Goal: Task Accomplishment & Management: Use online tool/utility

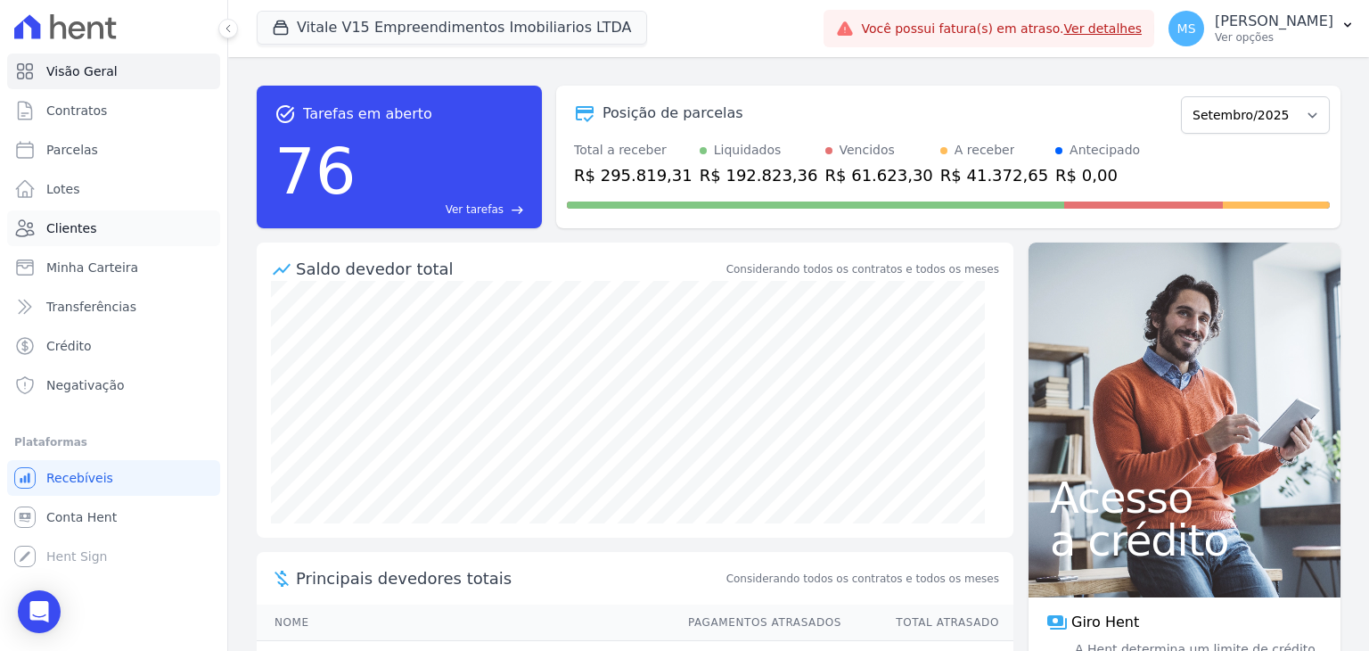
click at [53, 232] on span "Clientes" at bounding box center [71, 228] width 50 height 18
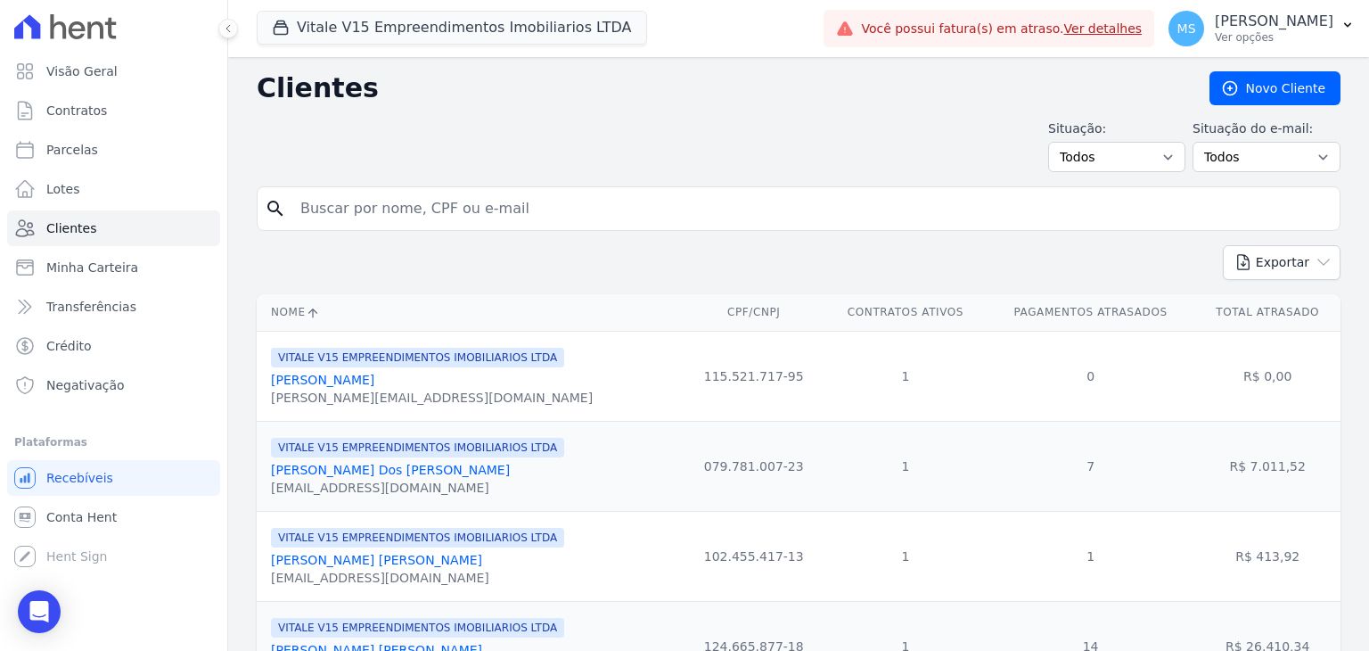
click at [327, 188] on div "search" at bounding box center [799, 208] width 1084 height 45
click at [356, 208] on input "search" at bounding box center [811, 209] width 1043 height 36
type input "[PERSON_NAME]"
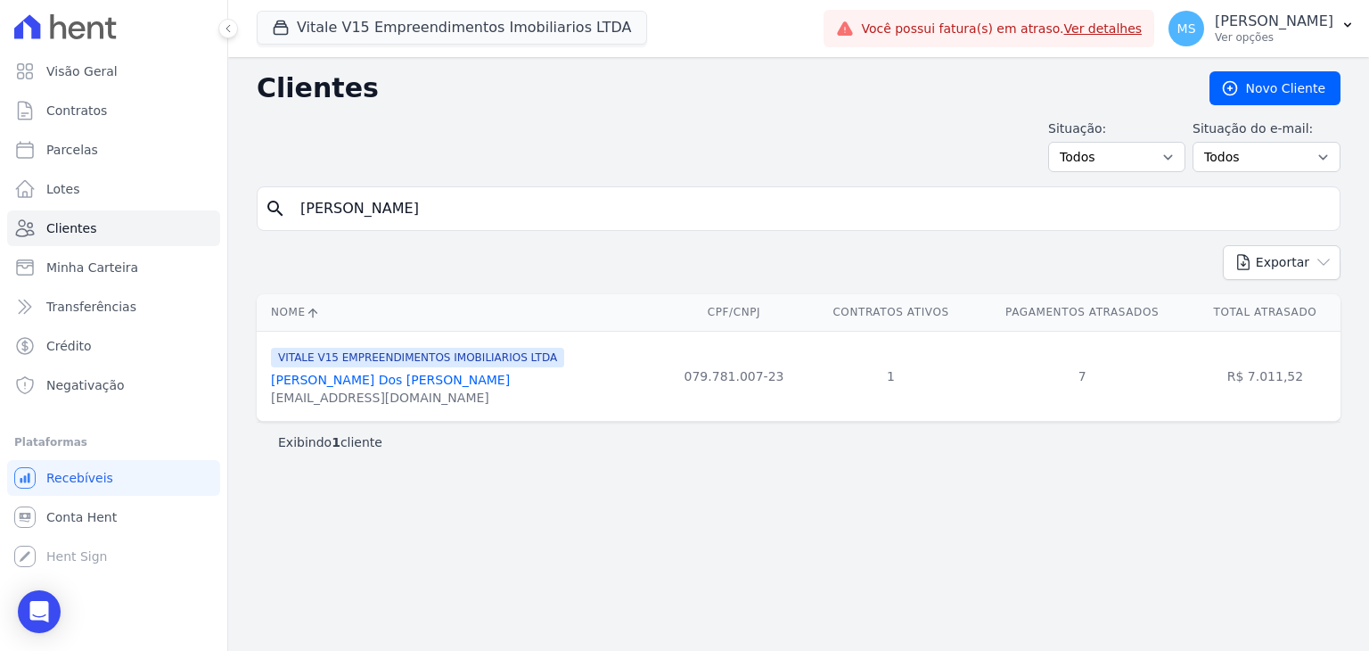
click at [381, 374] on link "[PERSON_NAME] Dos [PERSON_NAME]" at bounding box center [390, 380] width 239 height 14
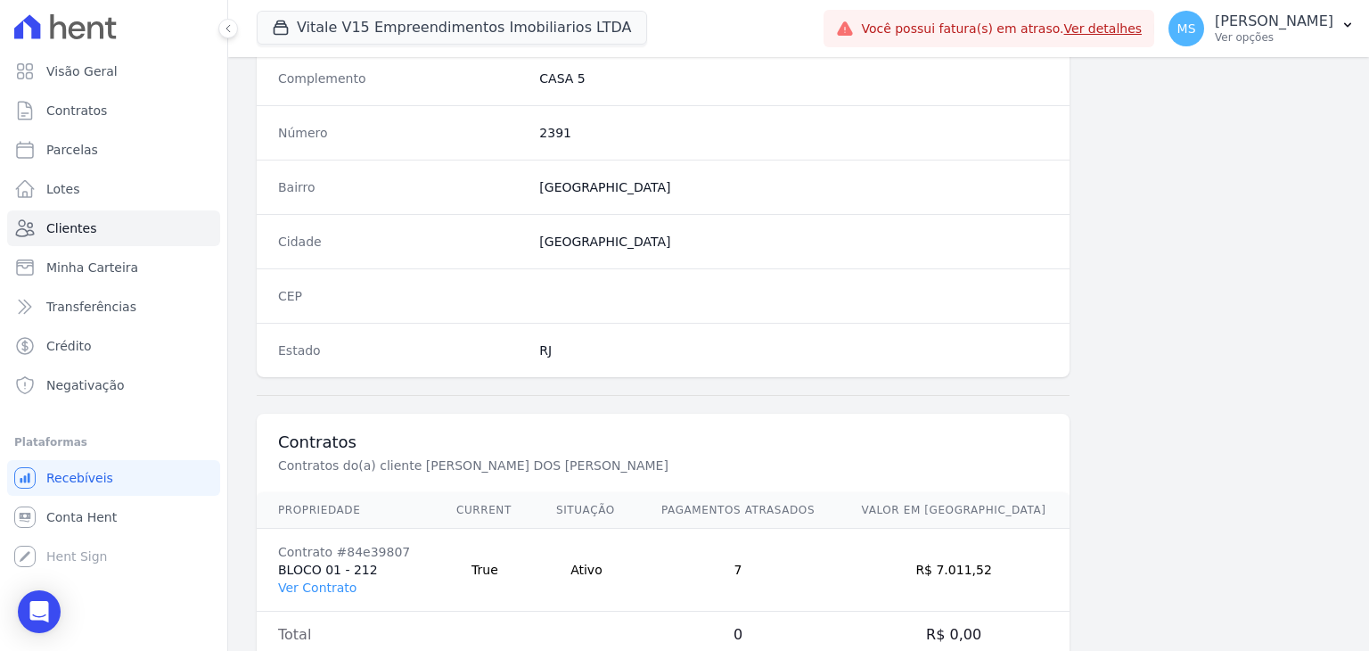
scroll to position [1012, 0]
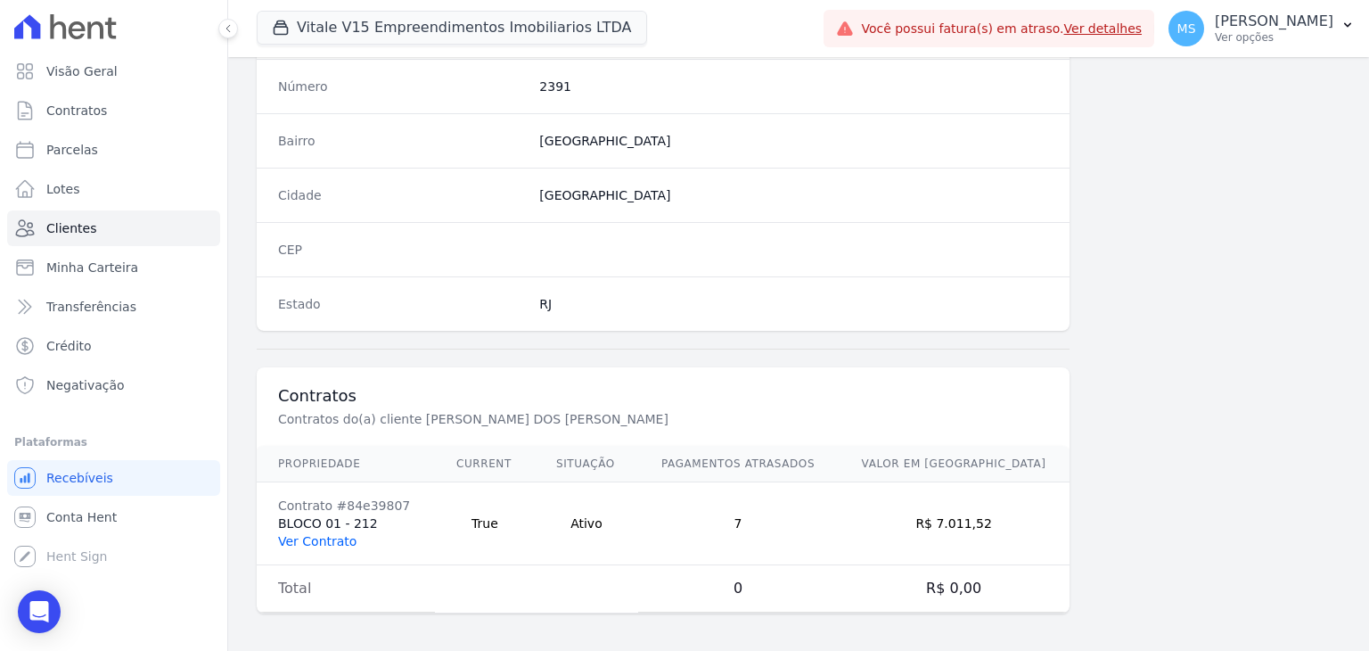
click at [334, 534] on link "Ver Contrato" at bounding box center [317, 541] width 78 height 14
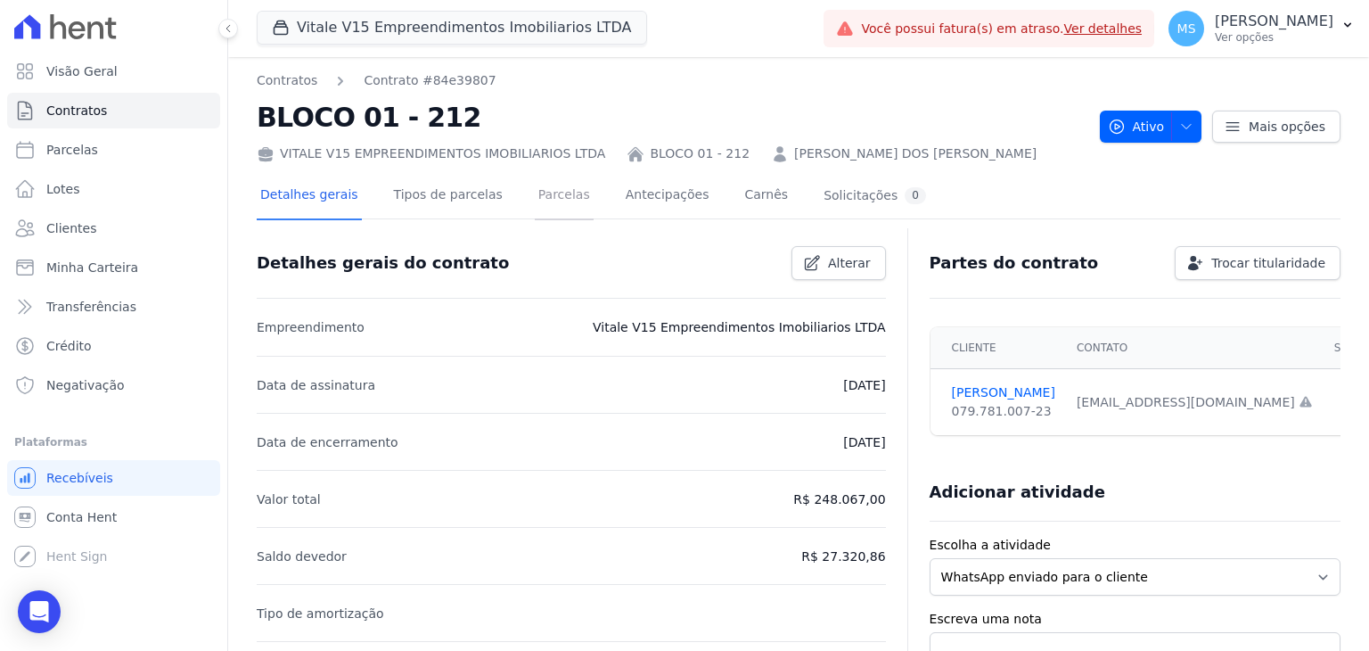
click at [535, 197] on link "Parcelas" at bounding box center [564, 196] width 59 height 47
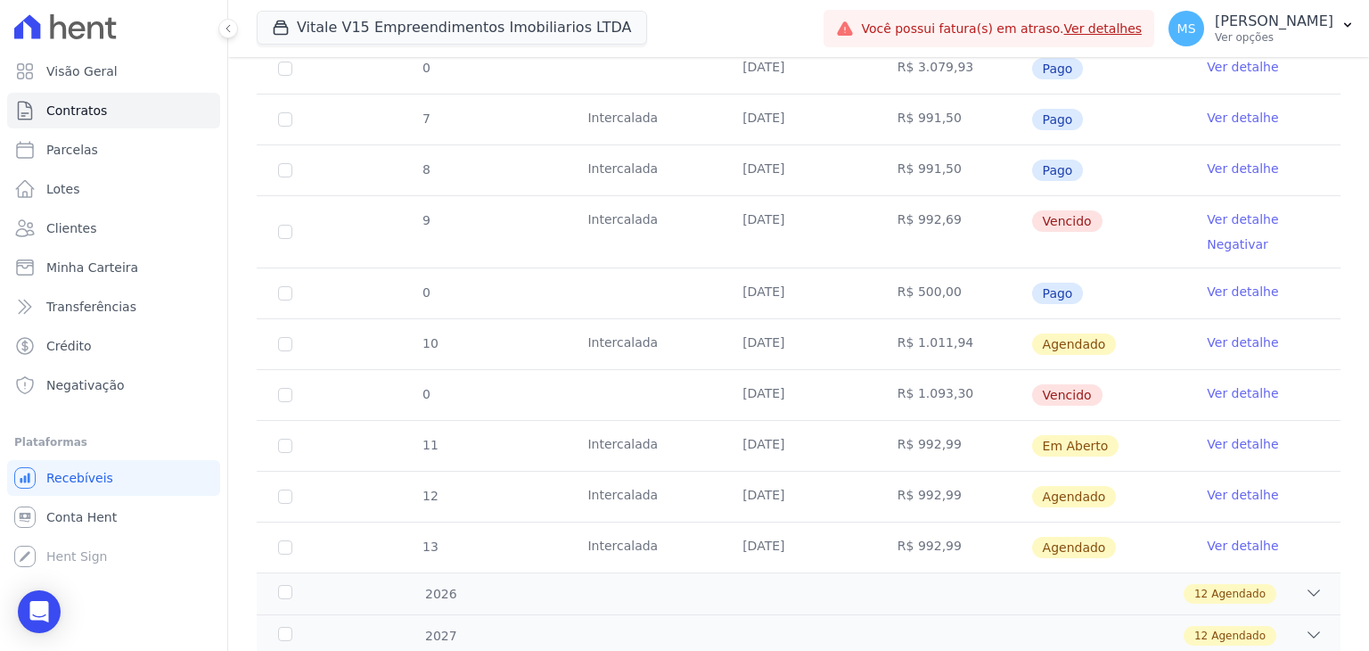
scroll to position [890, 0]
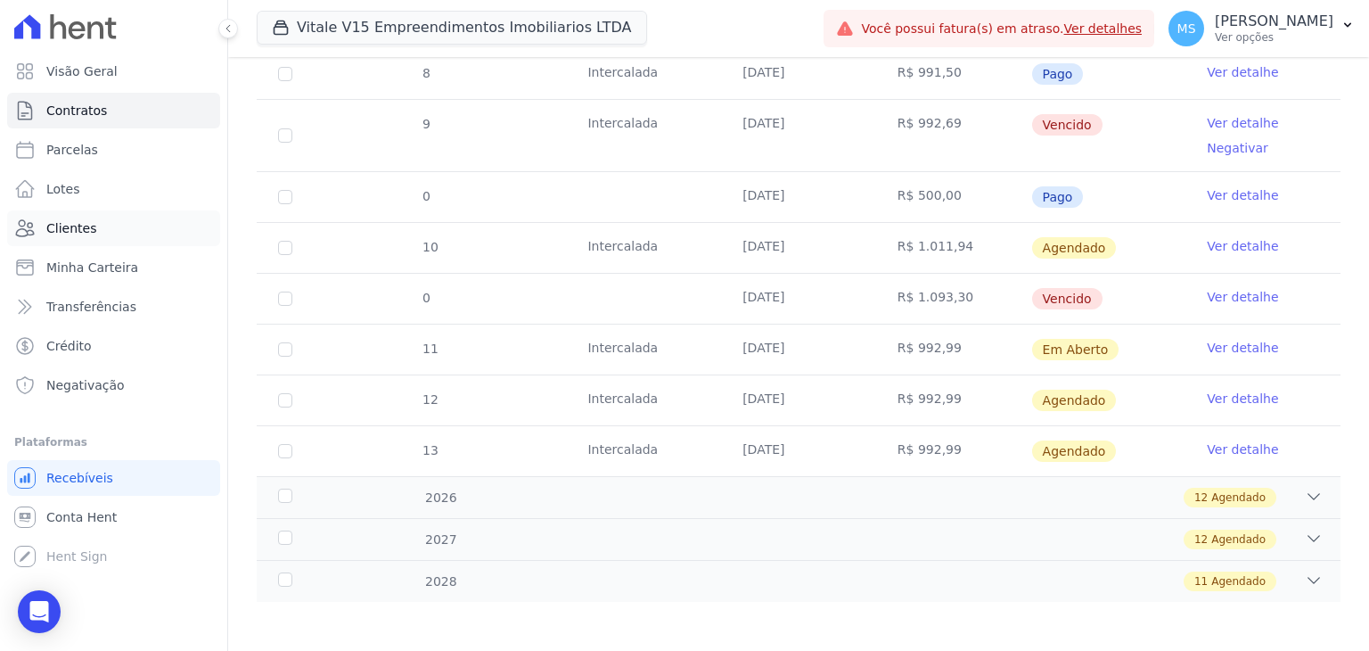
click at [69, 225] on span "Clientes" at bounding box center [71, 228] width 50 height 18
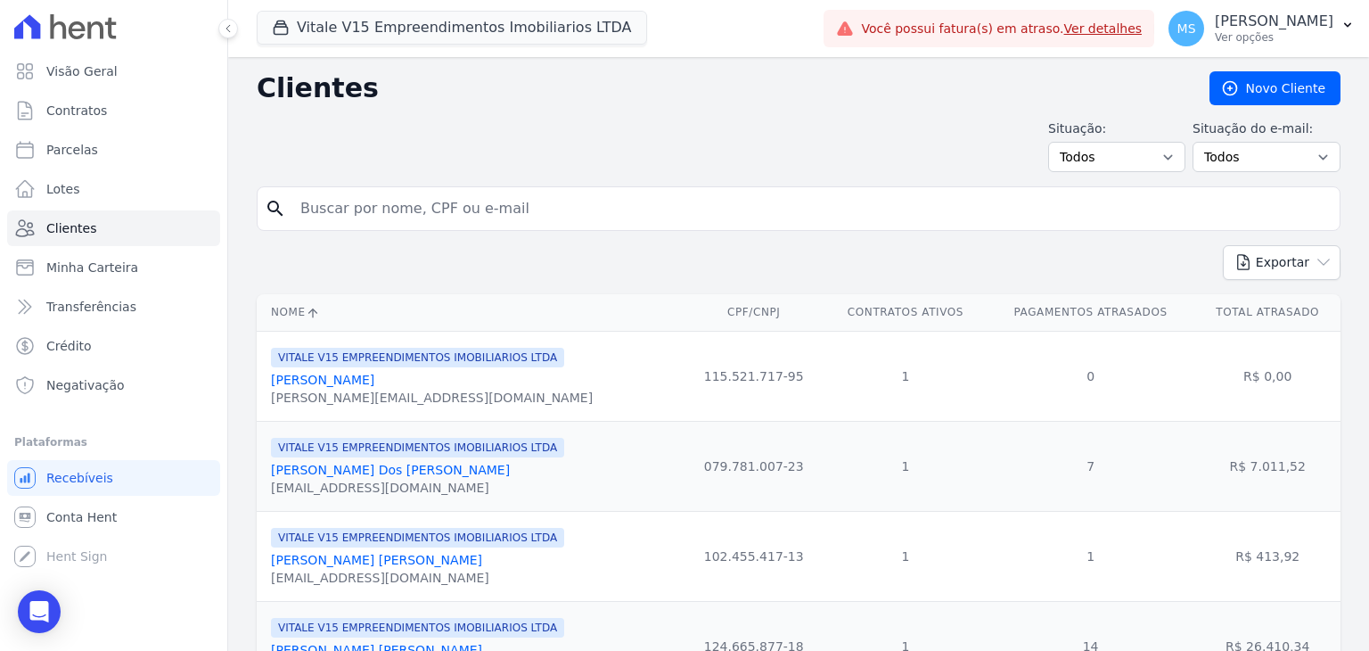
click at [363, 207] on input "search" at bounding box center [811, 209] width 1043 height 36
type input "[PERSON_NAME]"
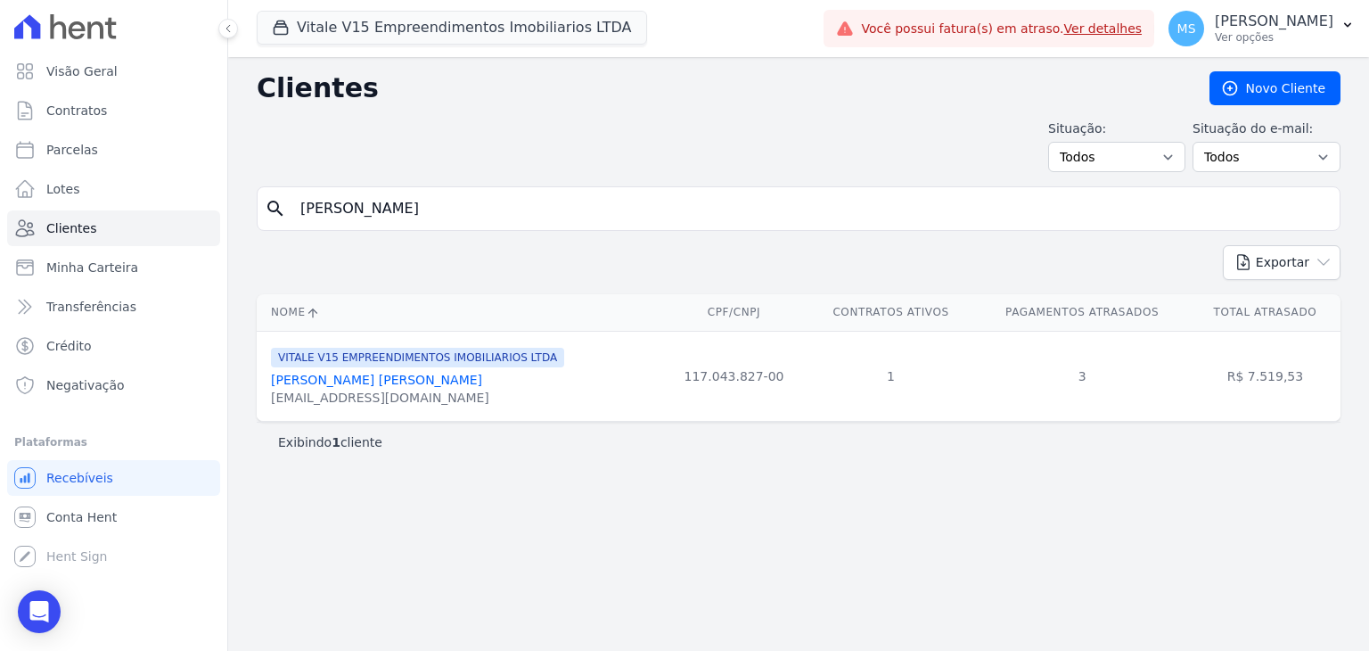
click at [333, 369] on div "[PERSON_NAME] V15 EMPREENDIMENTOS IMOBILIARIOS LTDA [PERSON_NAME] [PERSON_NAME]…" at bounding box center [417, 376] width 293 height 61
click at [335, 378] on link "[PERSON_NAME] [PERSON_NAME]" at bounding box center [376, 380] width 211 height 14
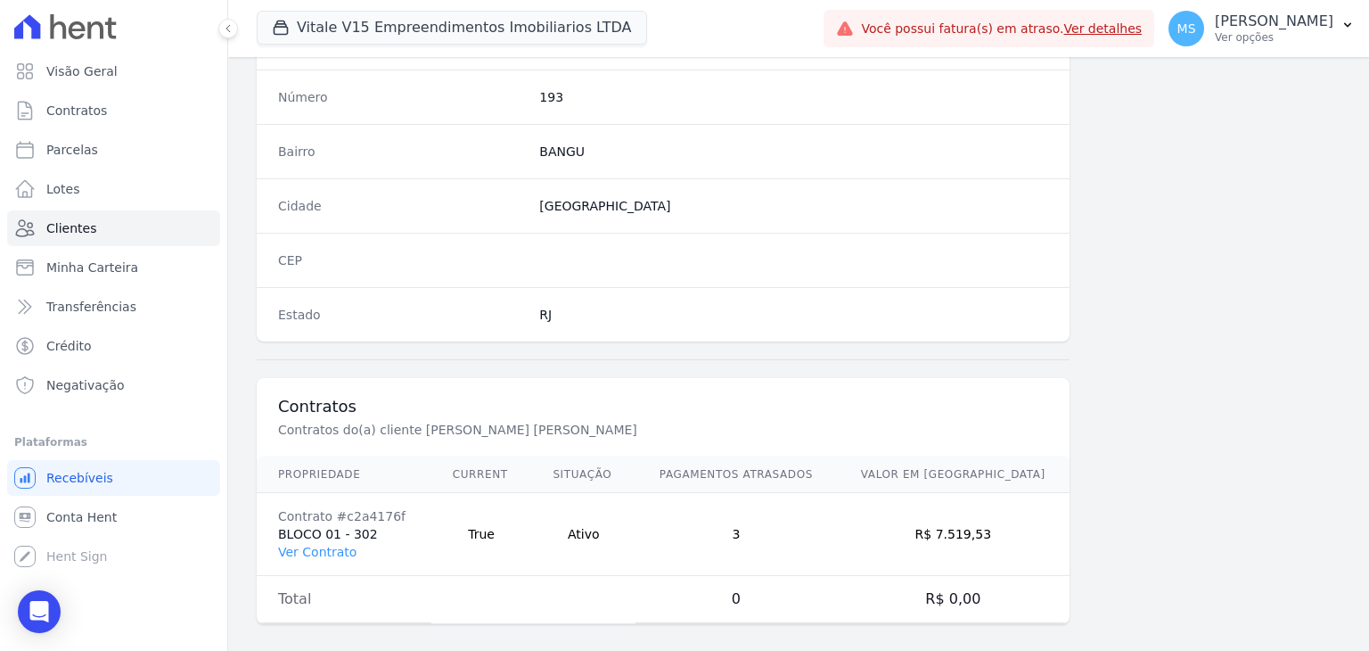
scroll to position [1012, 0]
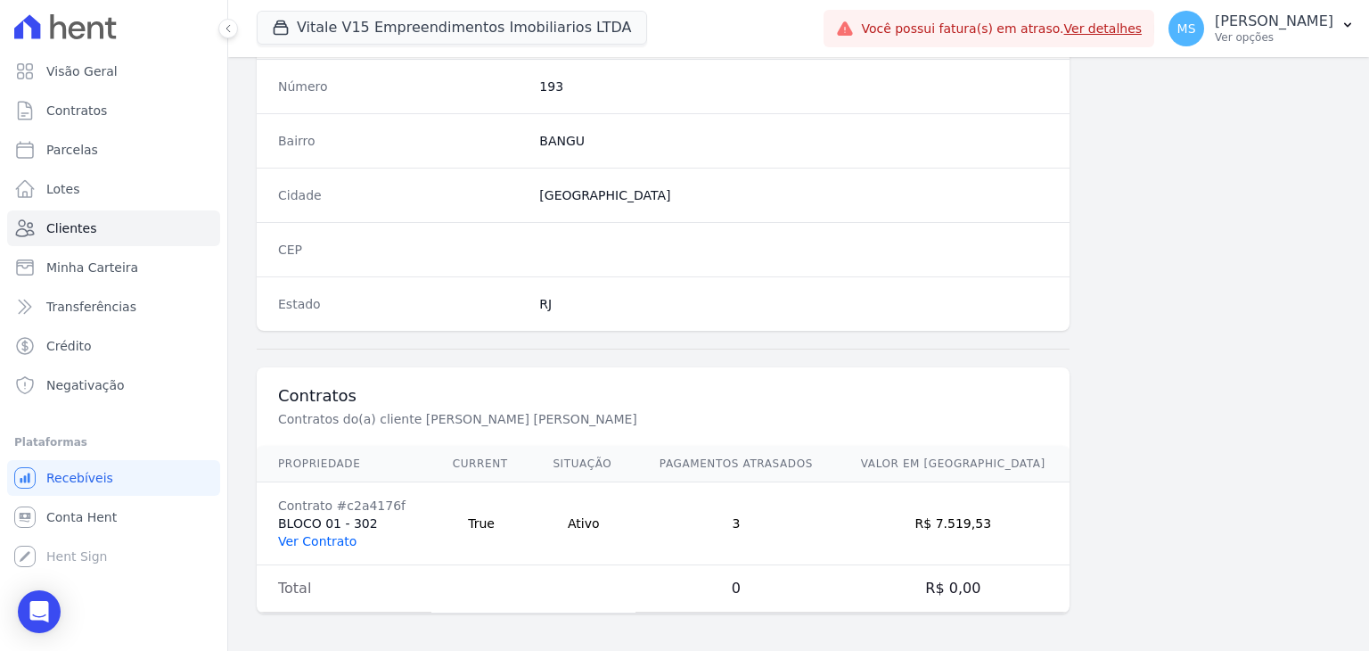
click at [328, 537] on link "Ver Contrato" at bounding box center [317, 541] width 78 height 14
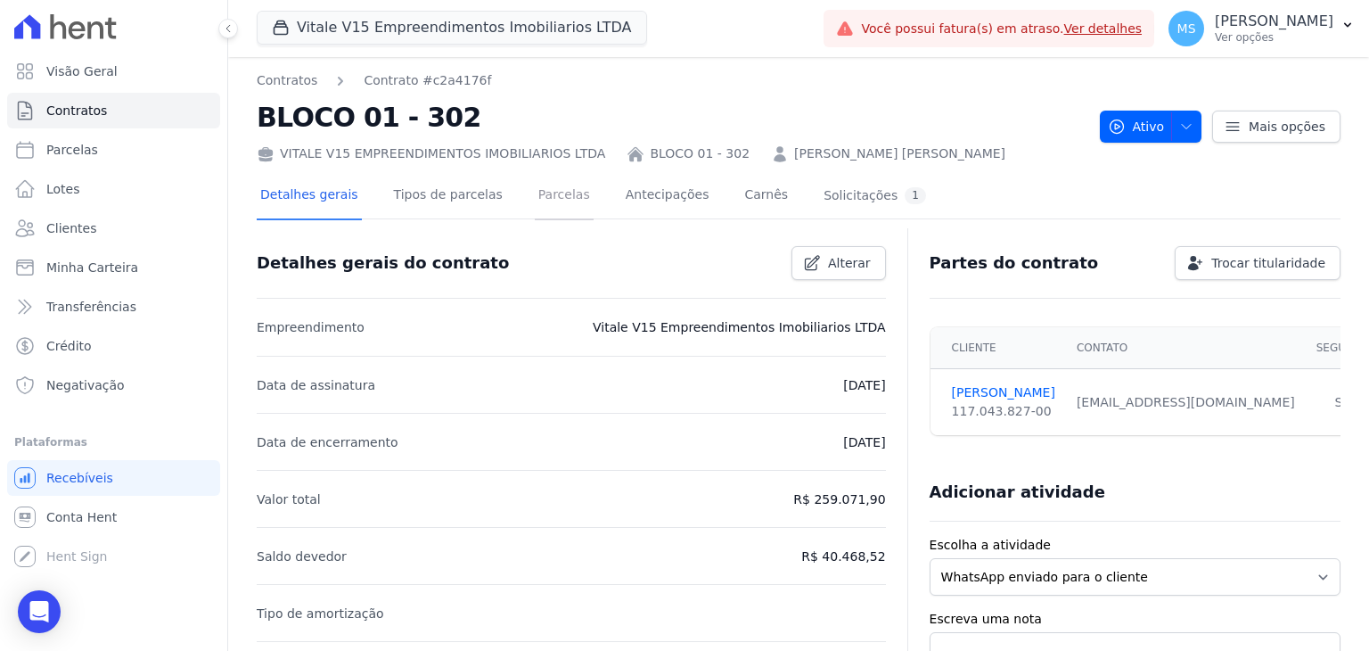
click at [535, 204] on link "Parcelas" at bounding box center [564, 196] width 59 height 47
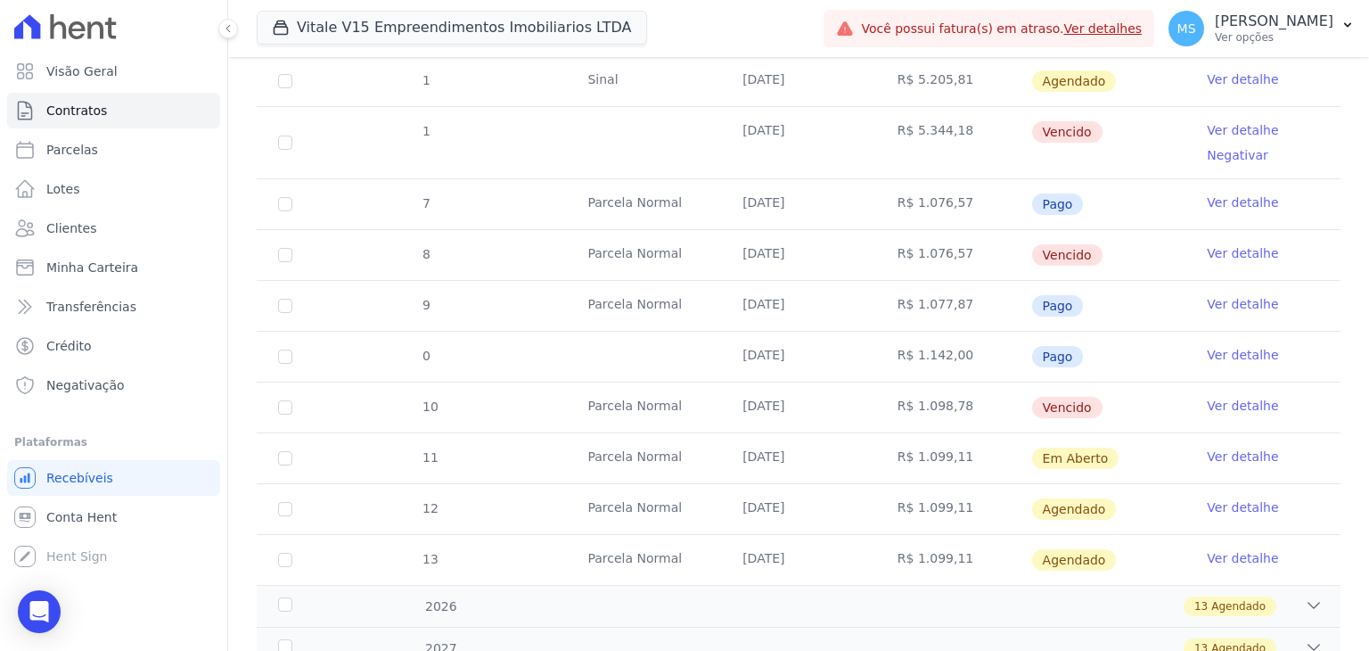
scroll to position [775, 0]
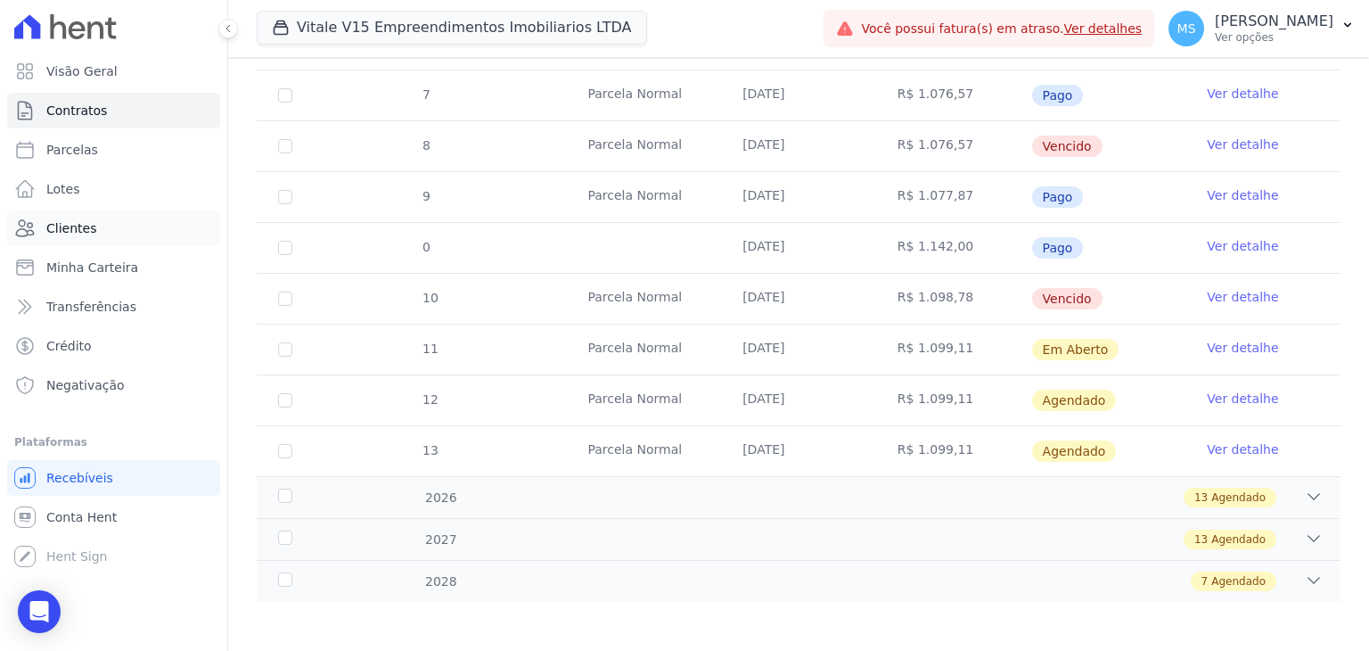
click at [43, 230] on link "Clientes" at bounding box center [113, 228] width 213 height 36
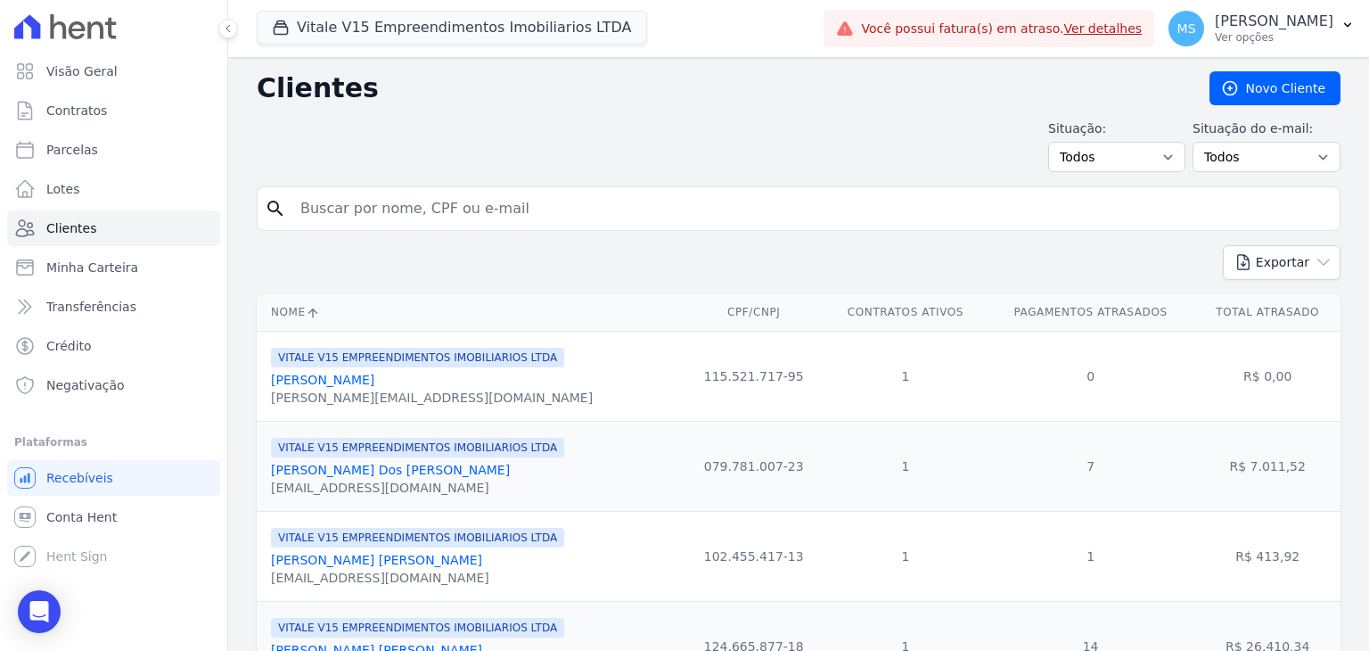
click at [389, 201] on input "search" at bounding box center [811, 209] width 1043 height 36
type input "[PERSON_NAME]"
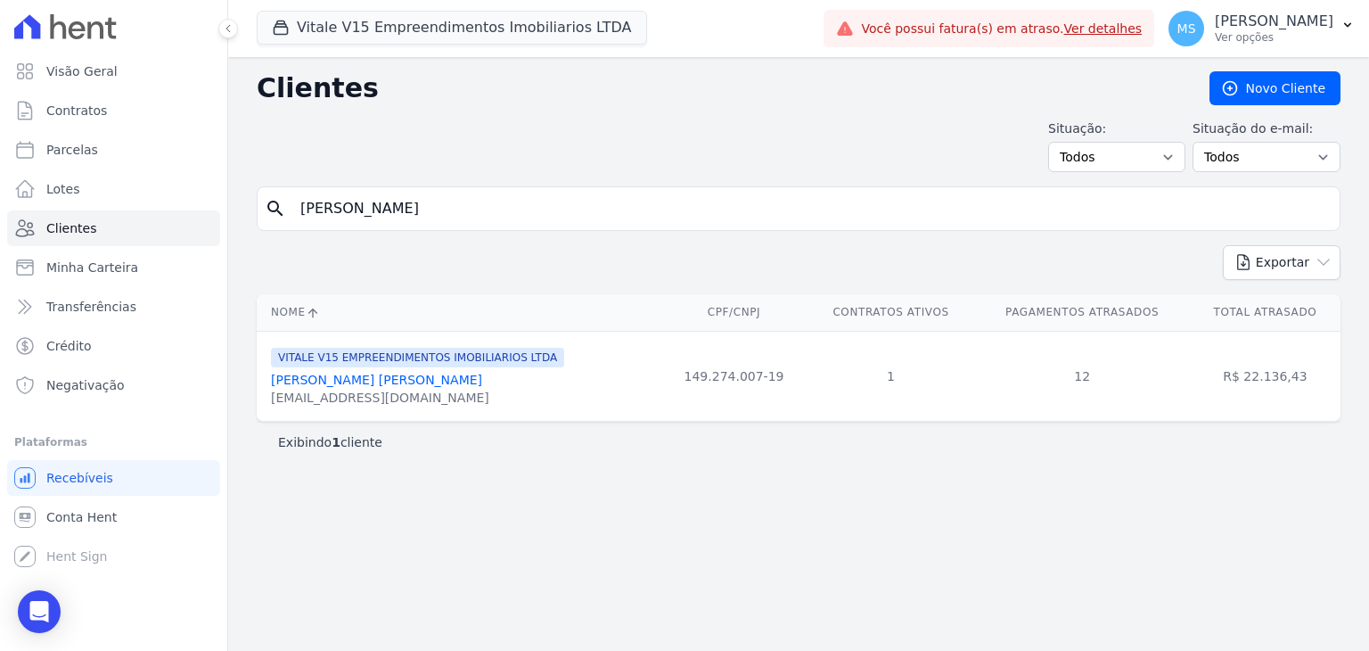
click at [370, 378] on link "[PERSON_NAME] [PERSON_NAME]" at bounding box center [376, 380] width 211 height 14
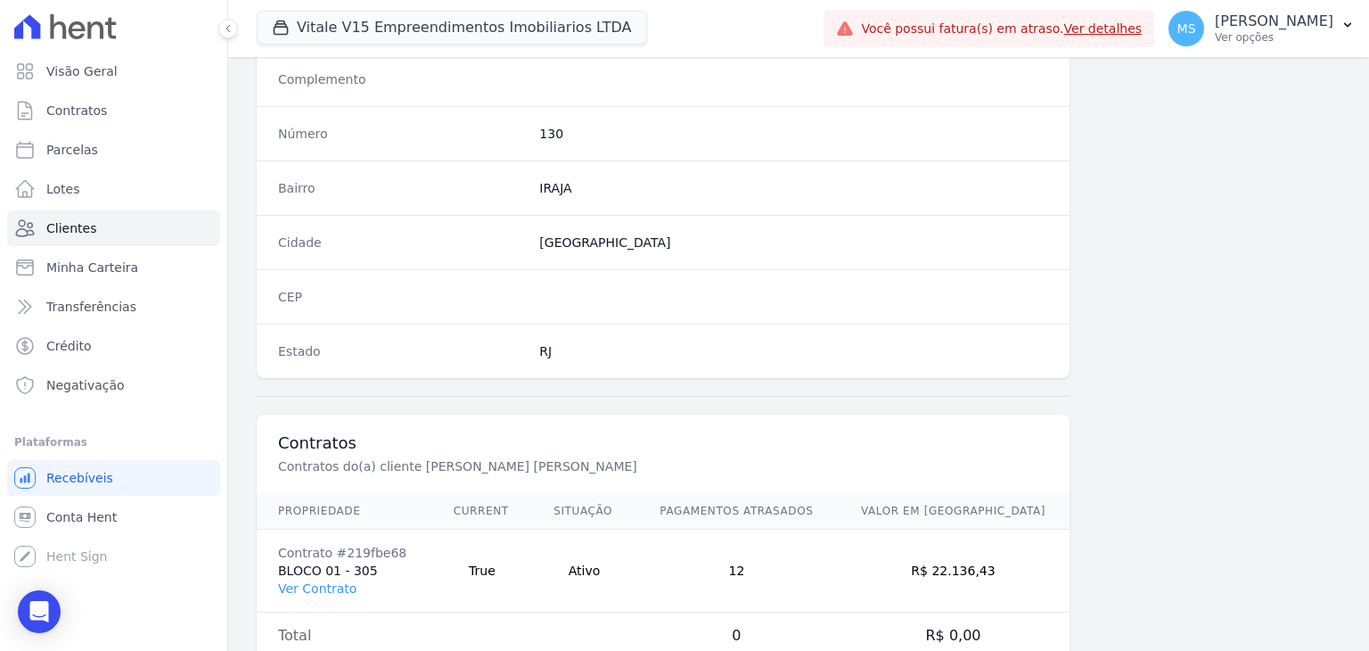
scroll to position [1012, 0]
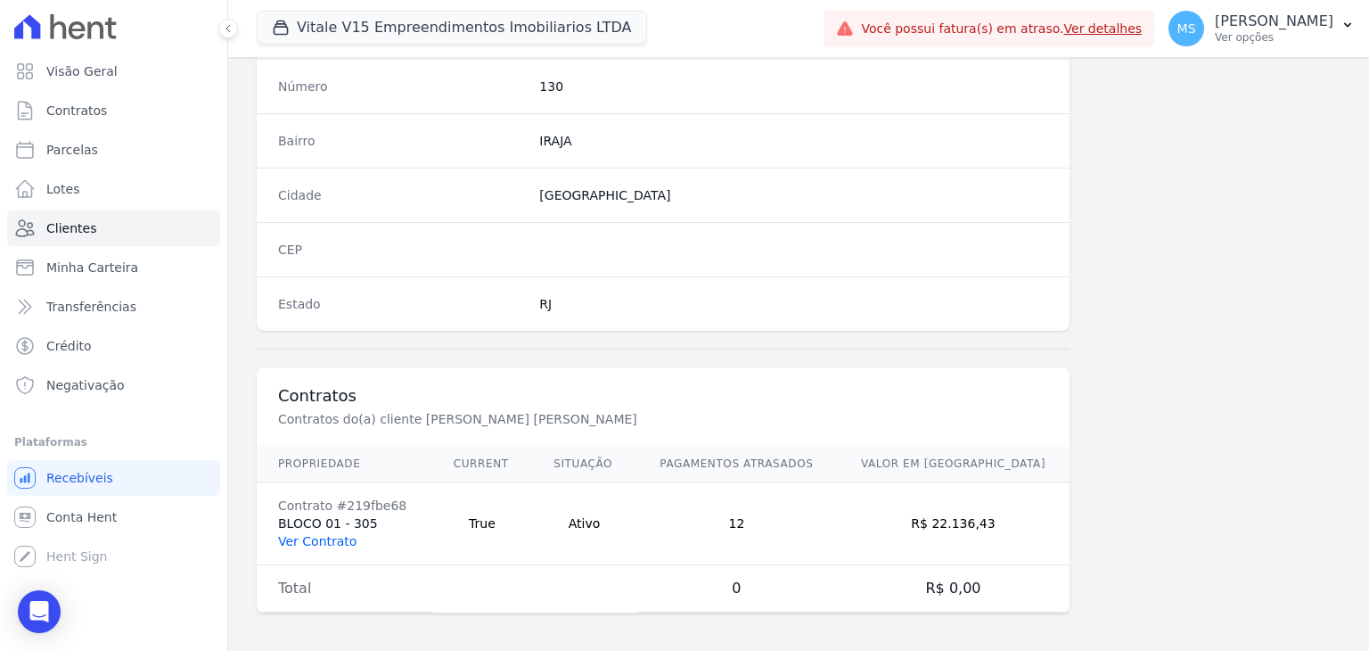
click at [339, 538] on link "Ver Contrato" at bounding box center [317, 541] width 78 height 14
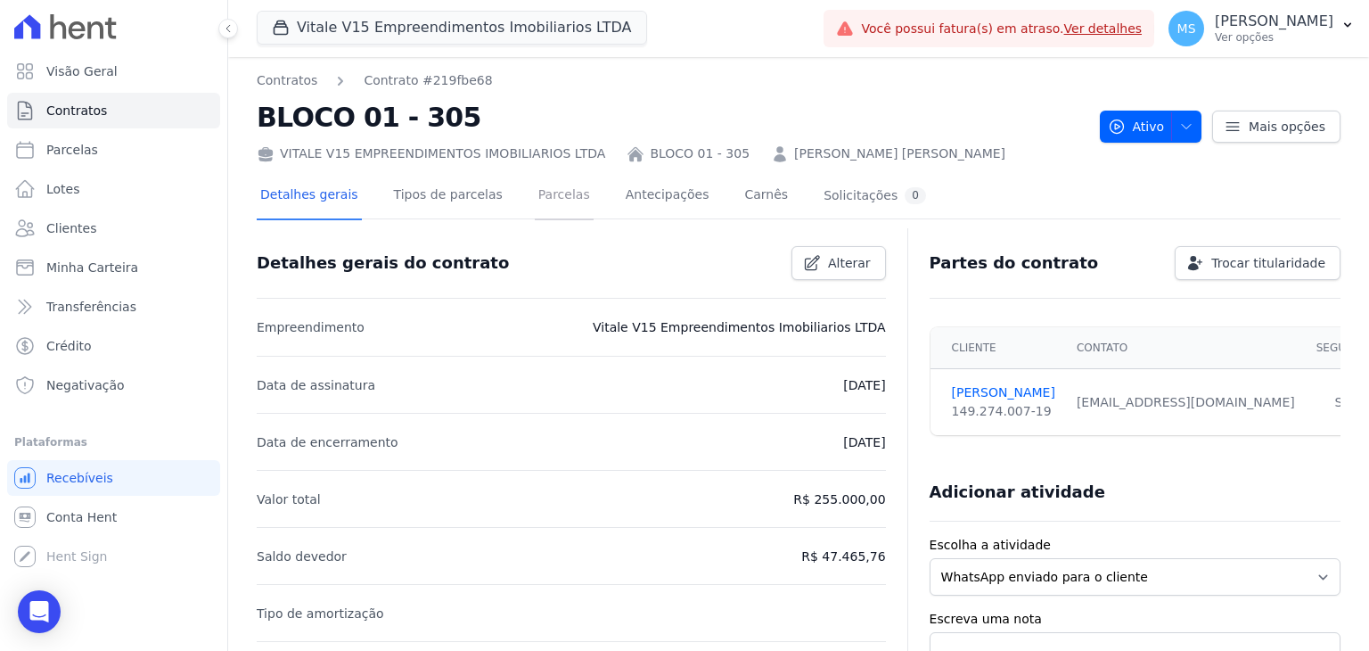
click at [547, 183] on link "Parcelas" at bounding box center [564, 196] width 59 height 47
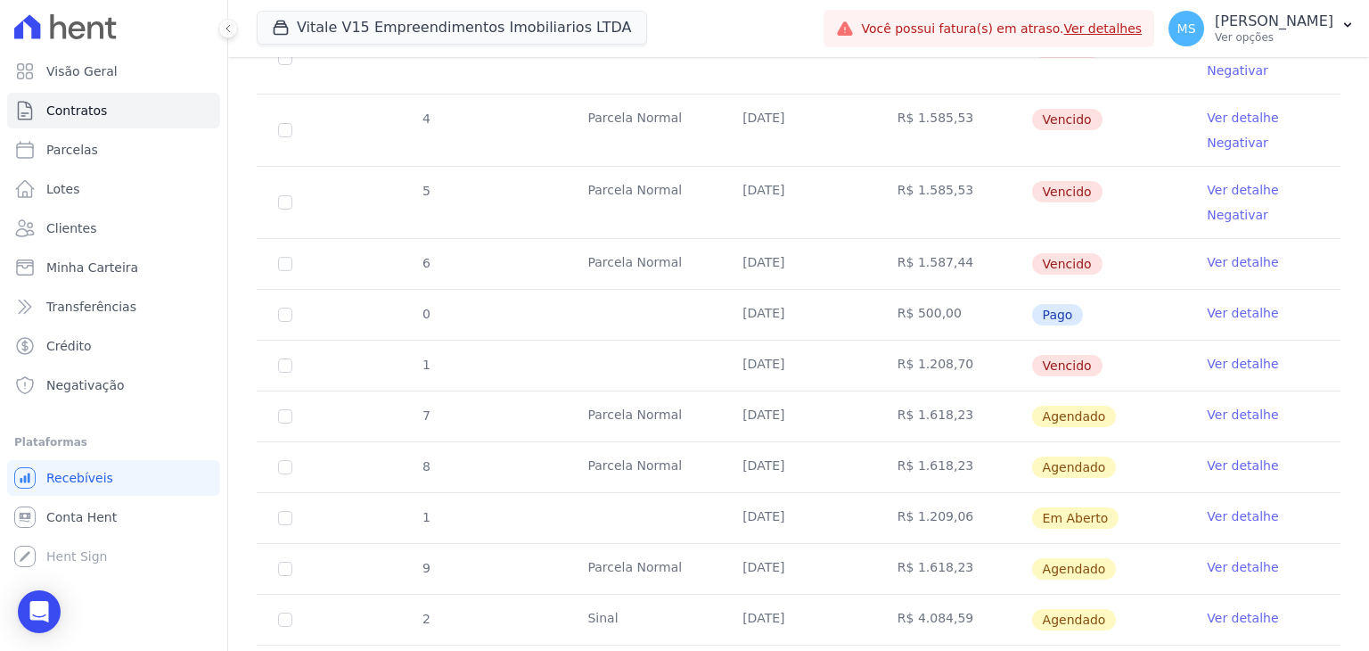
scroll to position [1124, 0]
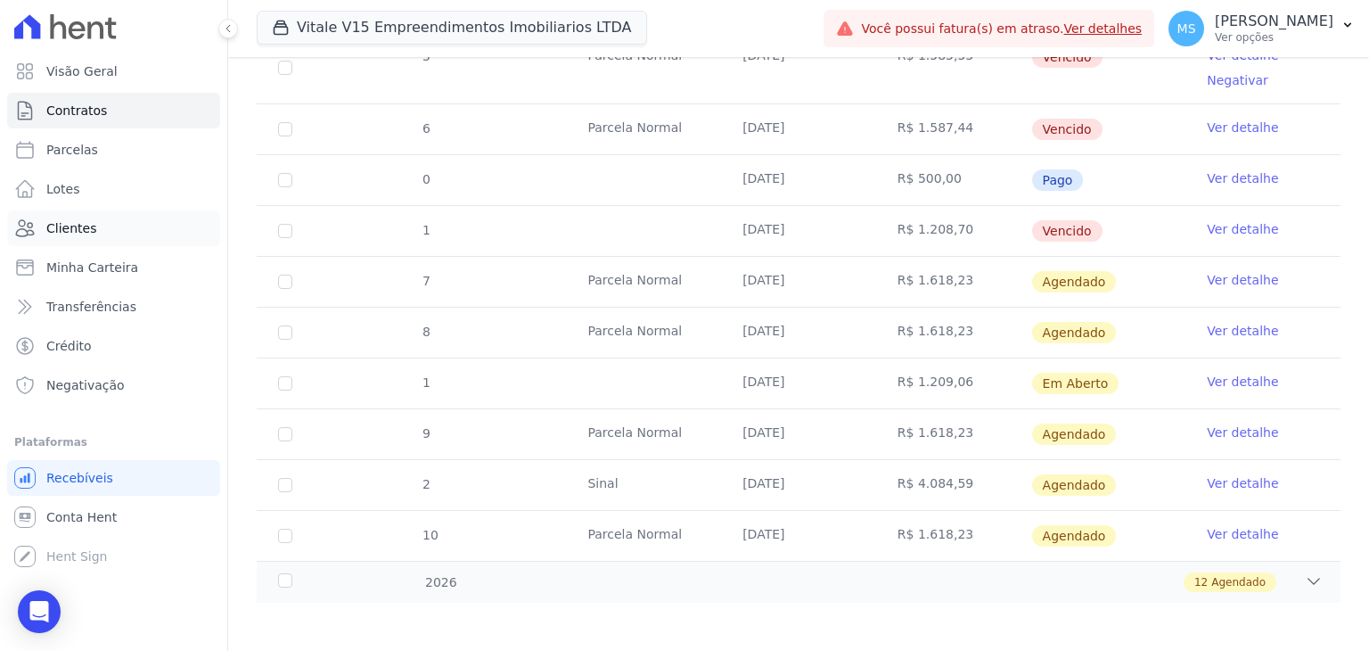
click at [71, 219] on span "Clientes" at bounding box center [71, 228] width 50 height 18
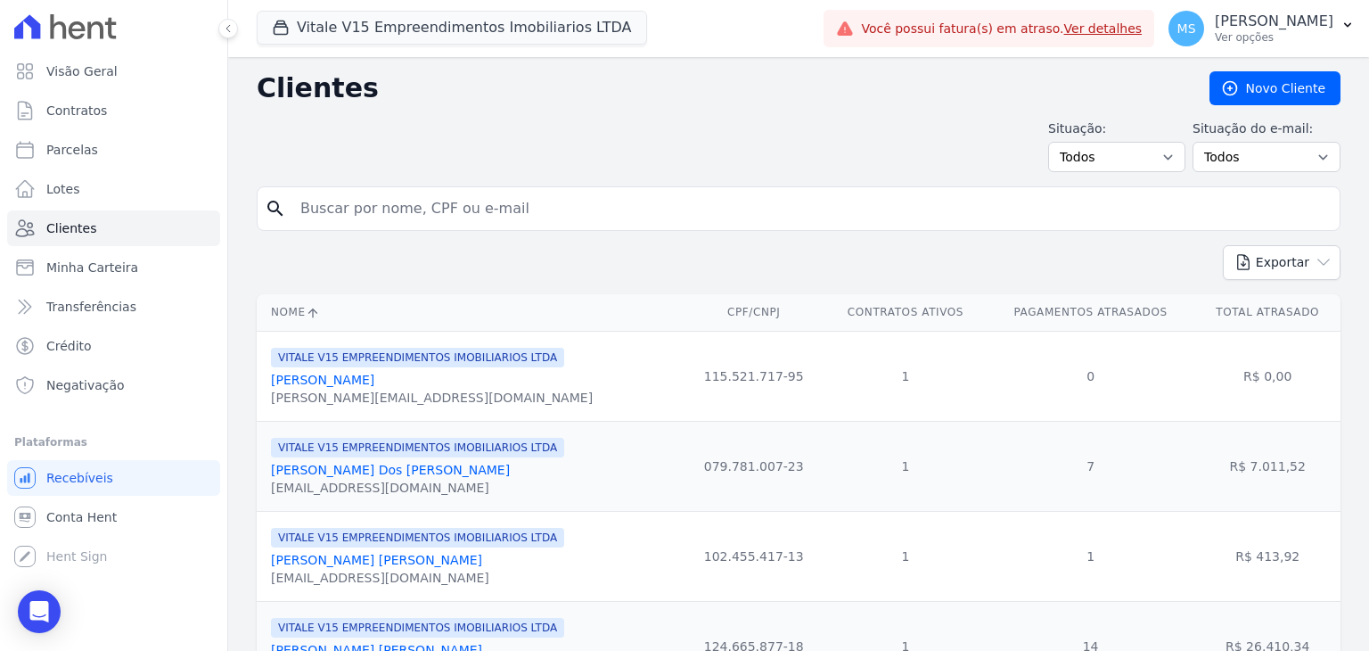
click at [357, 201] on input "search" at bounding box center [811, 209] width 1043 height 36
type input "[PERSON_NAME]"
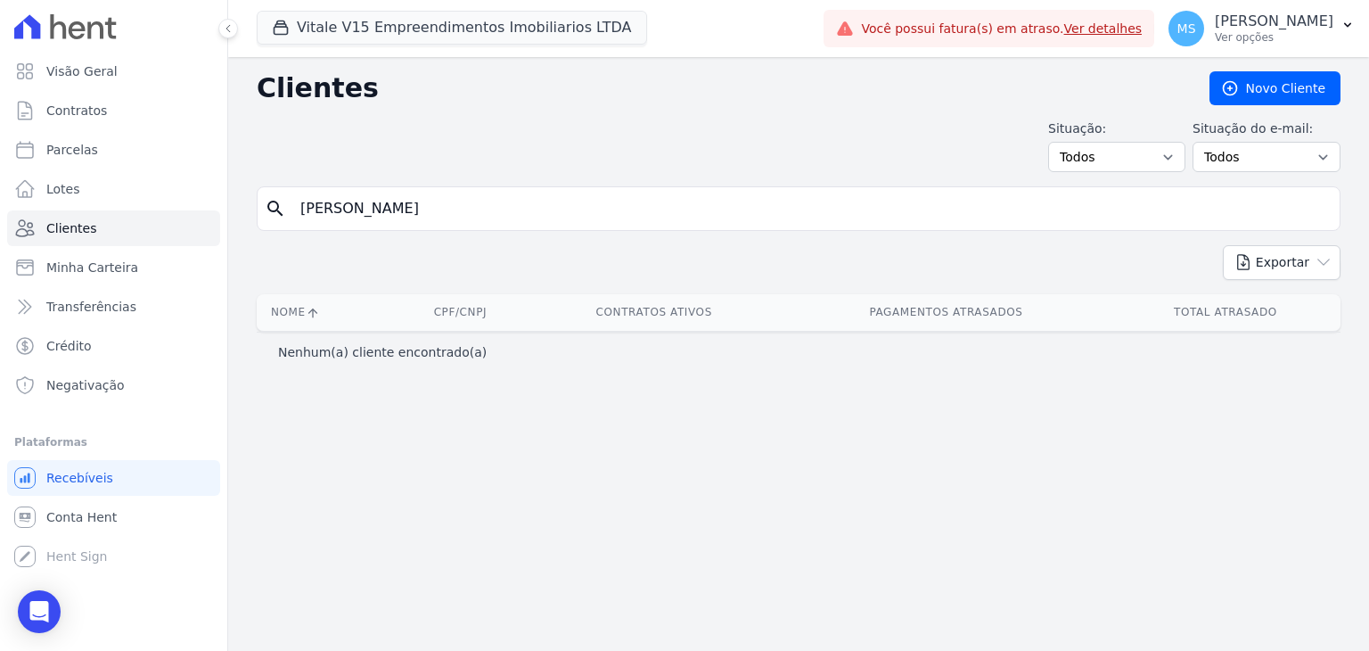
click at [458, 209] on input "[PERSON_NAME]" at bounding box center [811, 209] width 1043 height 36
click at [307, 210] on input "[PERSON_NAME]" at bounding box center [811, 209] width 1043 height 36
type input "[PERSON_NAME]"
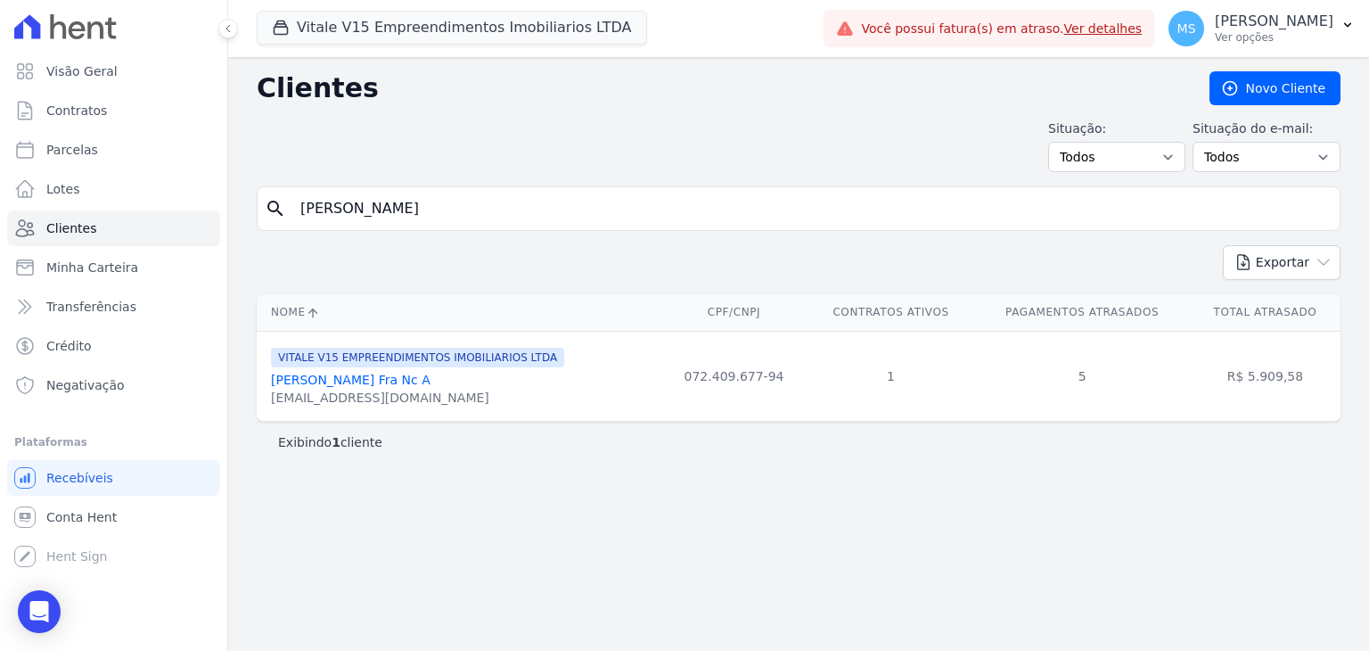
click at [388, 365] on span "VITALE V15 EMPREENDIMENTOS IMOBILIARIOS LTDA" at bounding box center [417, 358] width 293 height 20
click at [389, 376] on link "[PERSON_NAME] Fra Nc A" at bounding box center [351, 380] width 160 height 14
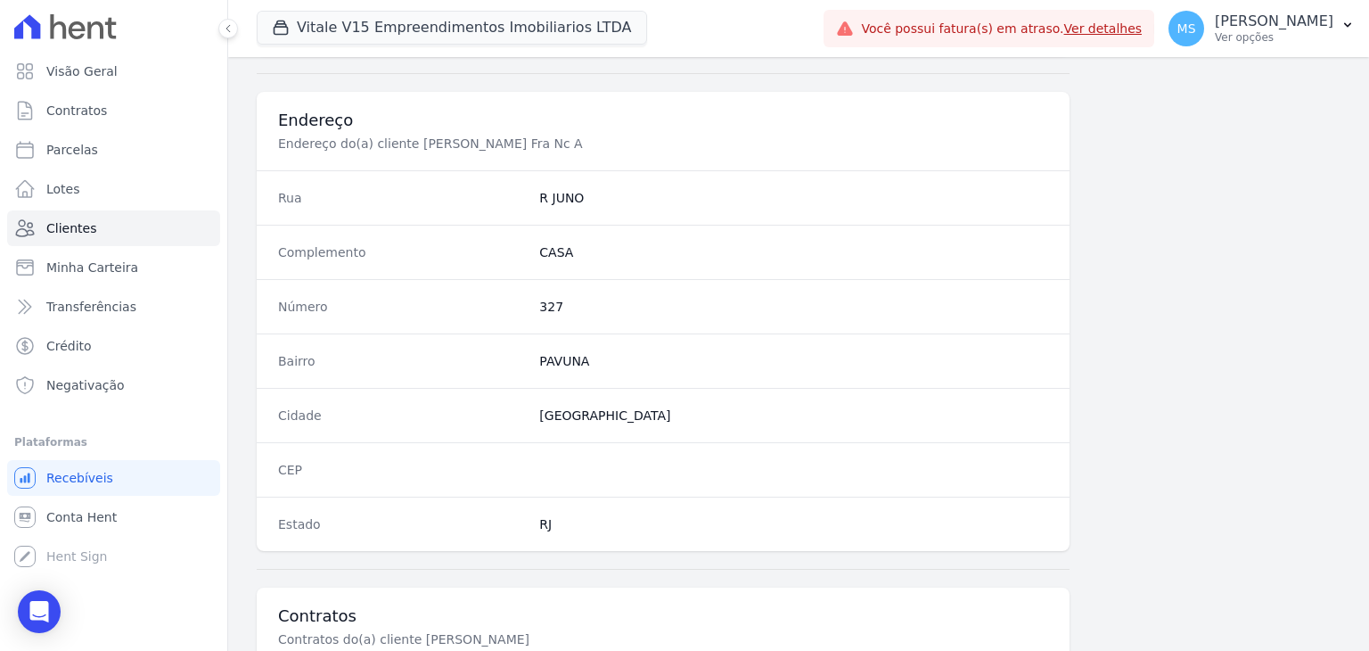
scroll to position [980, 0]
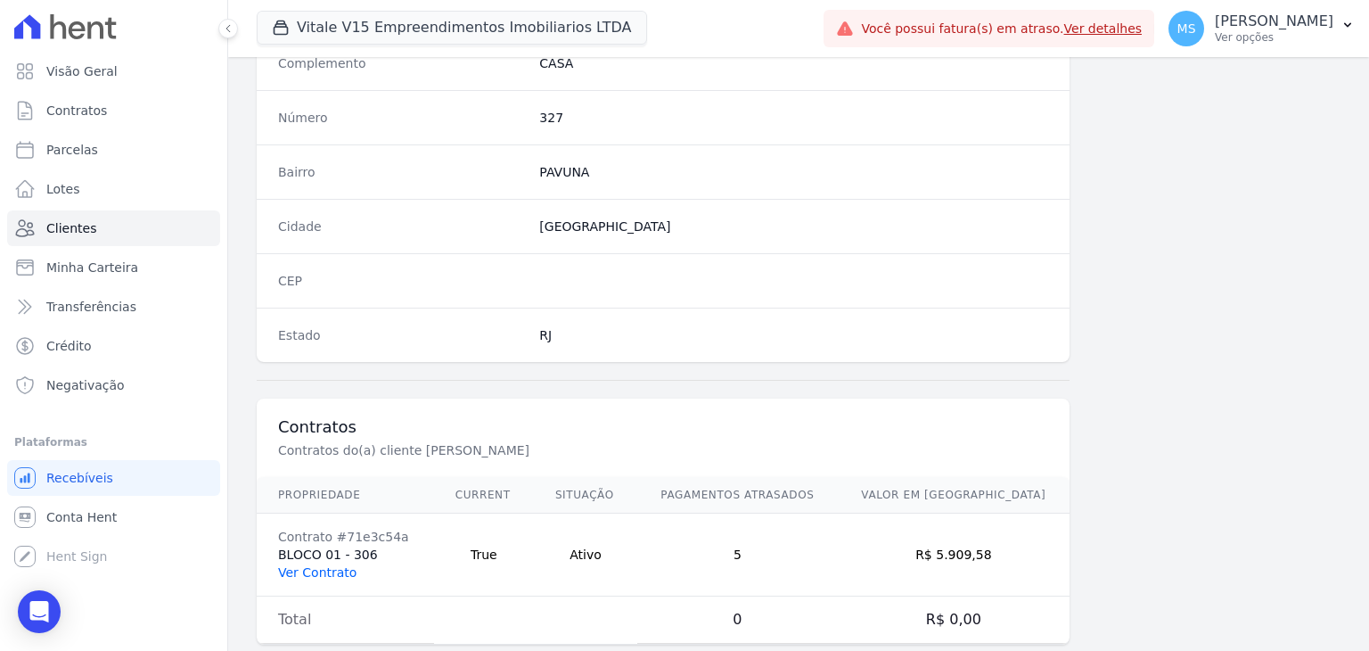
click at [291, 565] on link "Ver Contrato" at bounding box center [317, 572] width 78 height 14
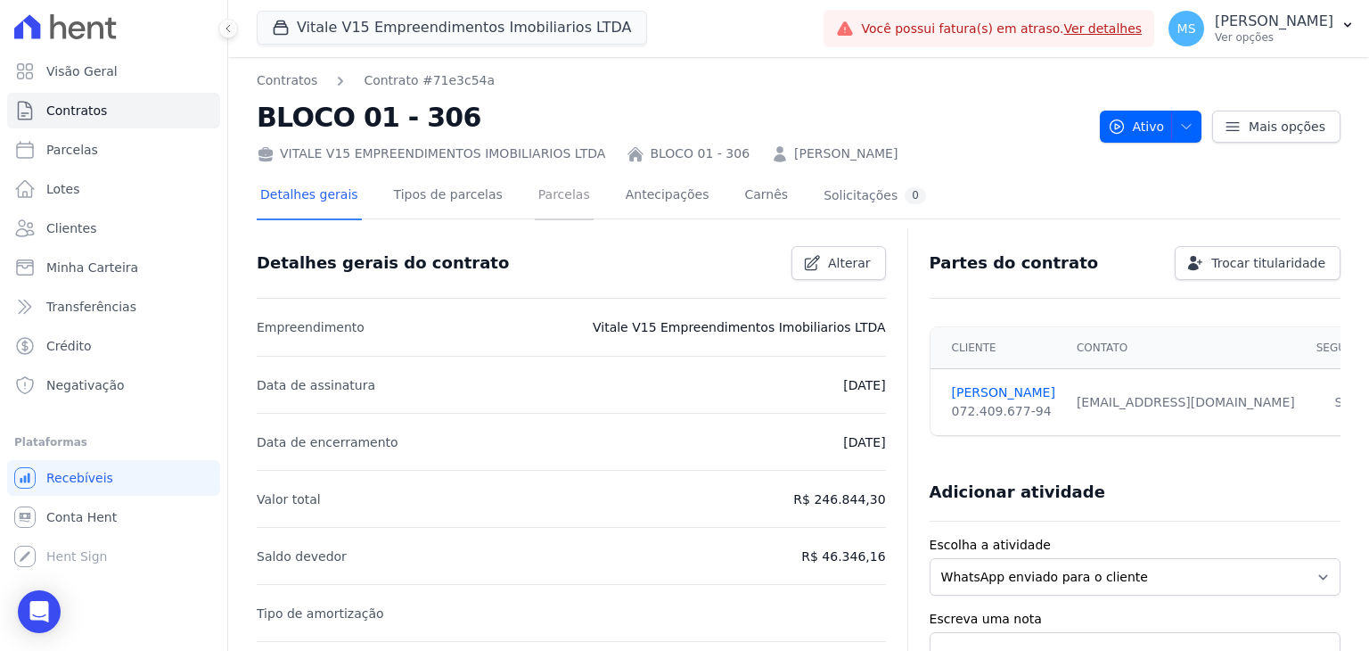
click at [535, 186] on link "Parcelas" at bounding box center [564, 196] width 59 height 47
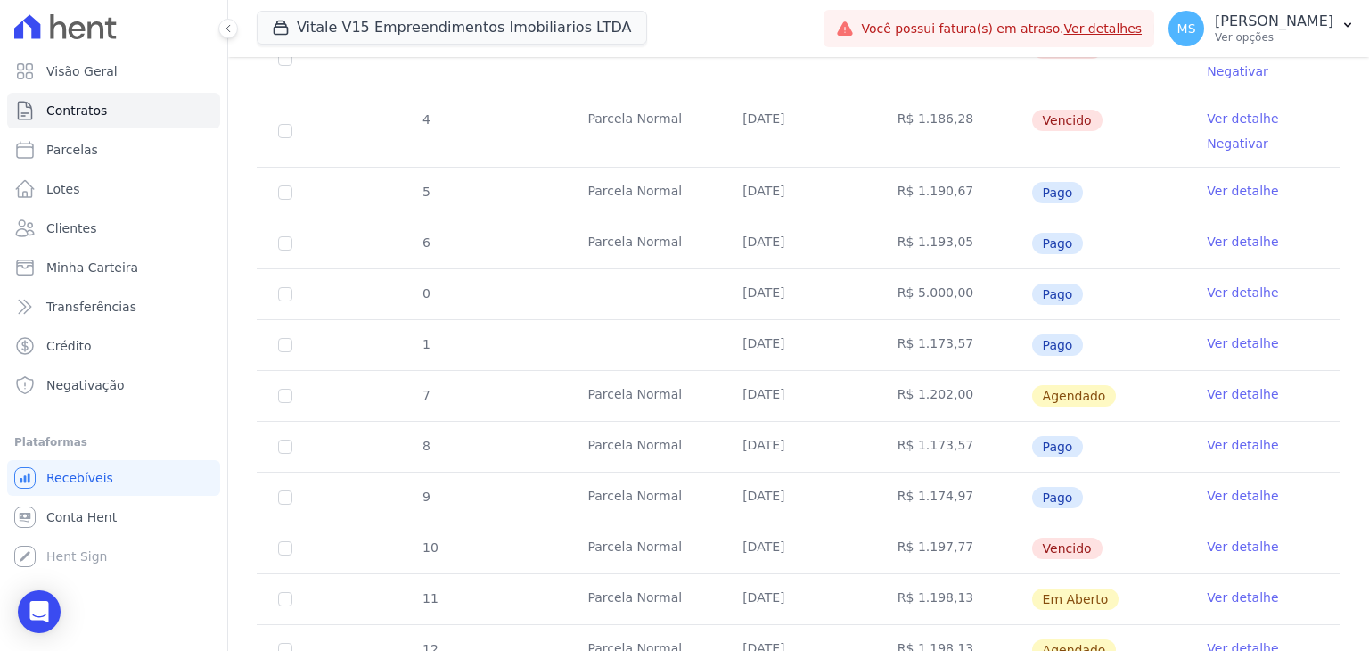
scroll to position [624, 0]
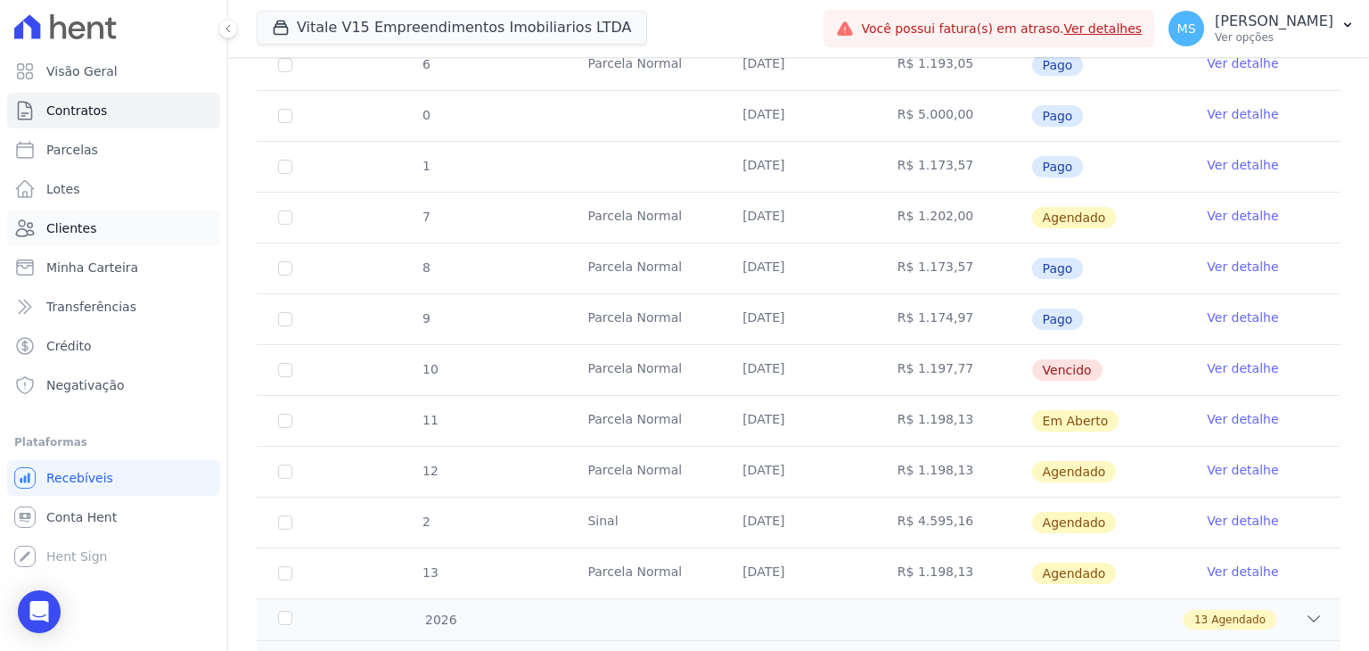
click at [53, 234] on span "Clientes" at bounding box center [71, 228] width 50 height 18
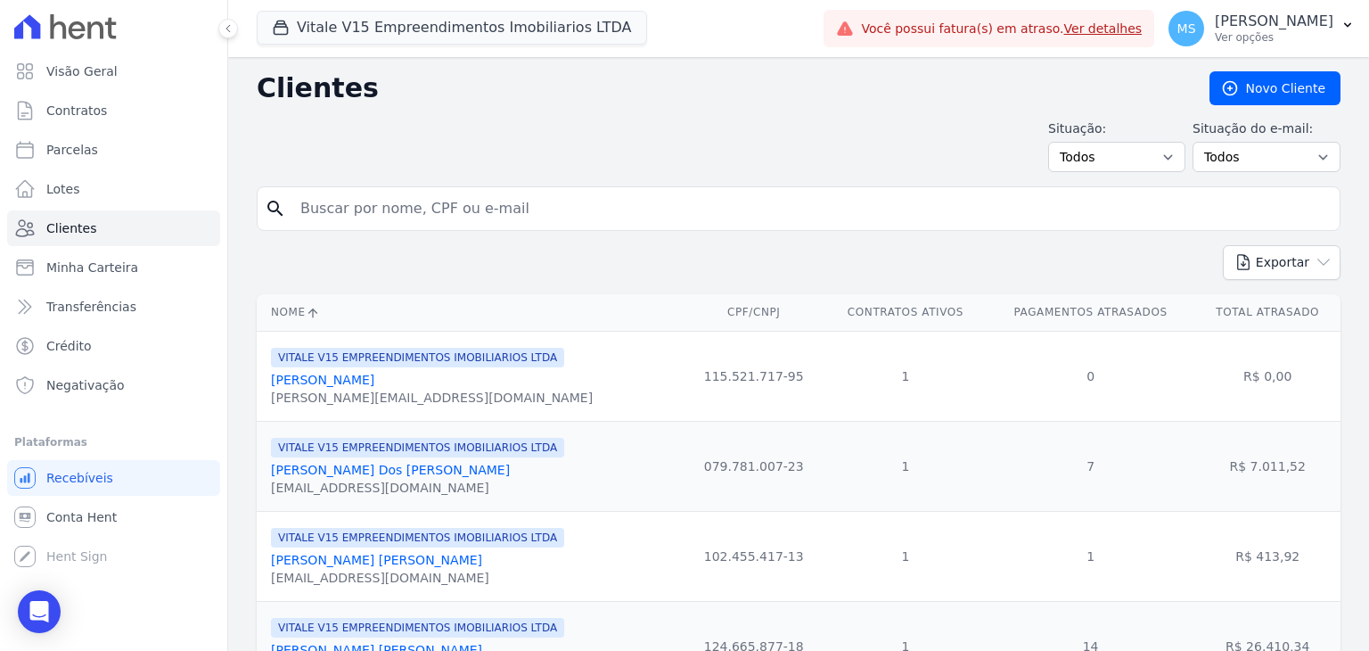
click at [322, 196] on input "search" at bounding box center [811, 209] width 1043 height 36
type input "RAFAELLE [GEOGRAPHIC_DATA]"
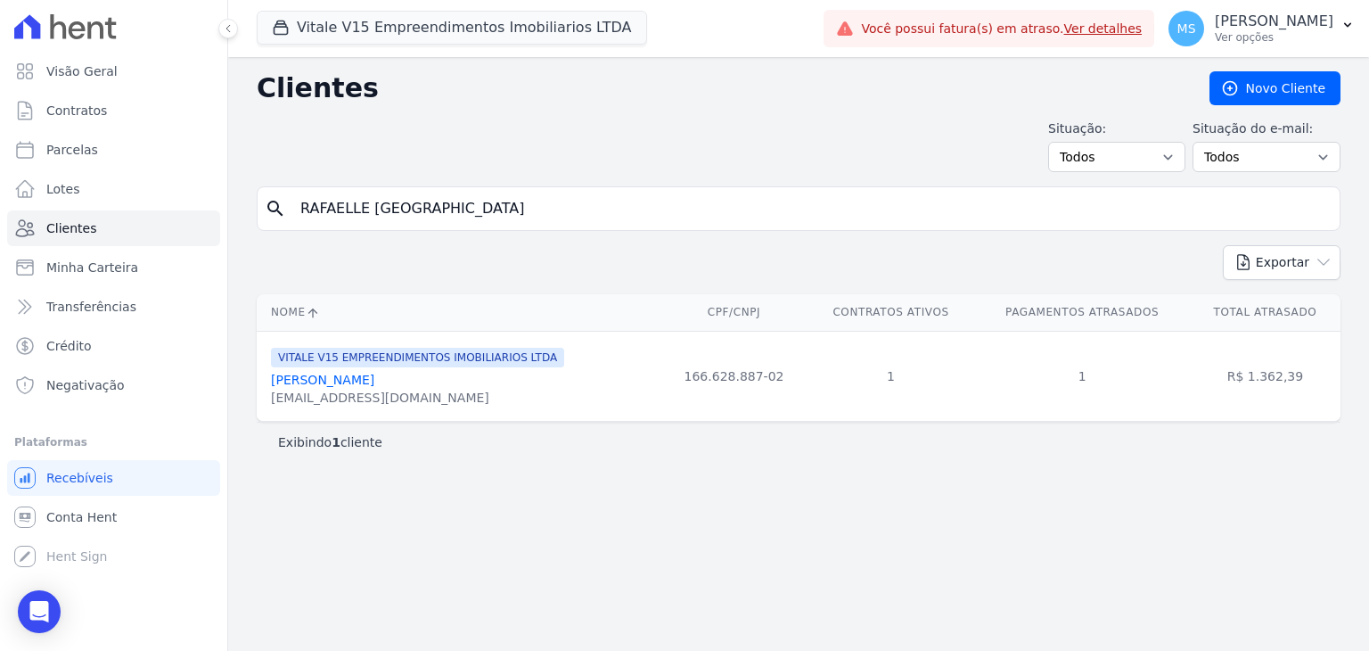
click at [356, 381] on link "[PERSON_NAME]" at bounding box center [322, 380] width 103 height 14
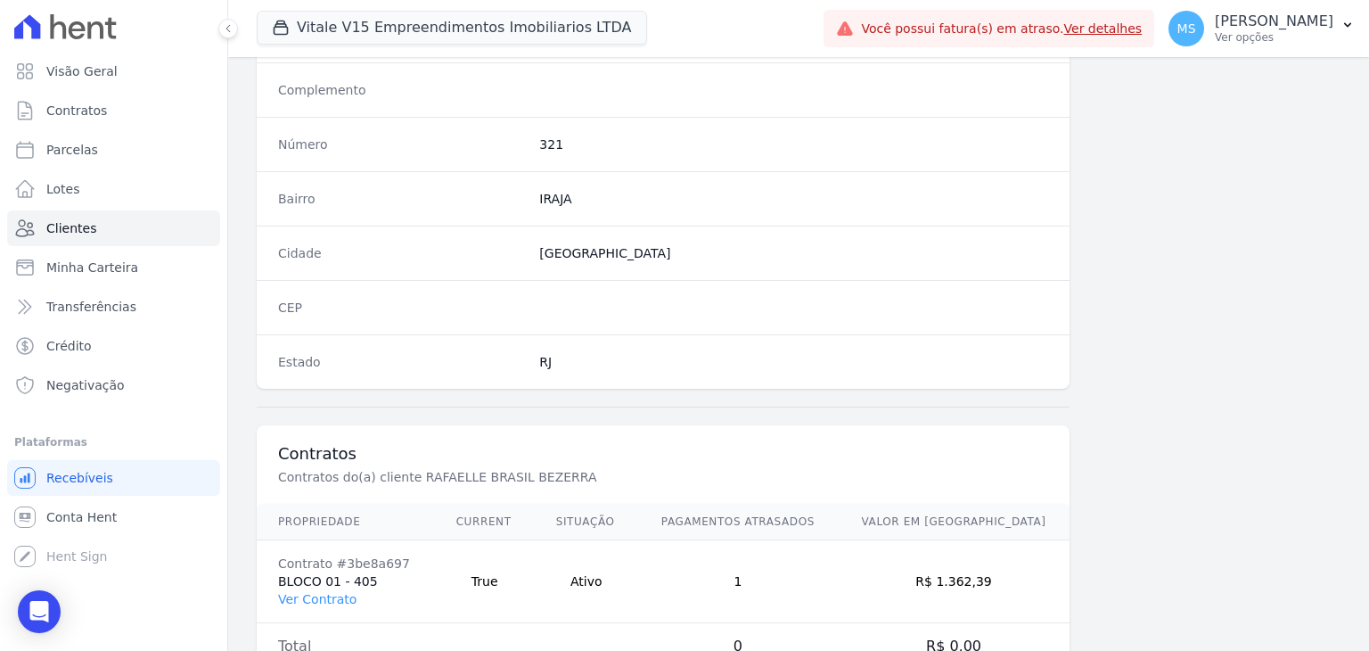
scroll to position [1012, 0]
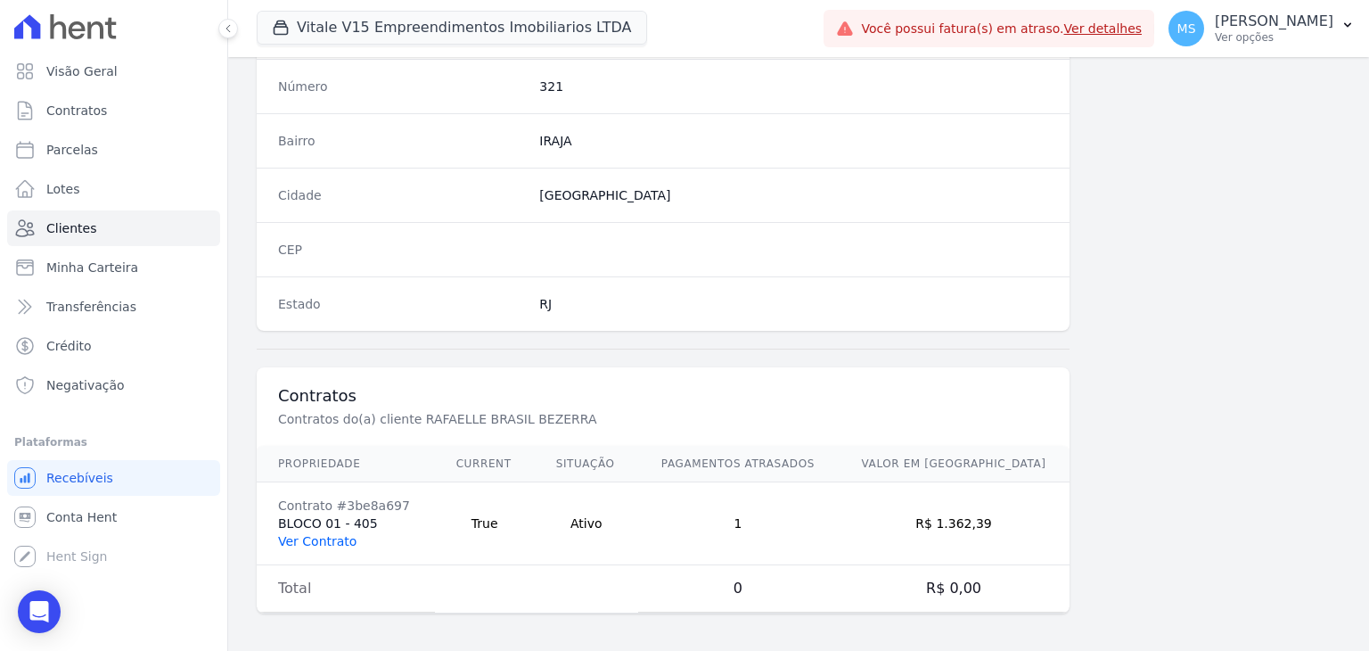
click at [323, 534] on link "Ver Contrato" at bounding box center [317, 541] width 78 height 14
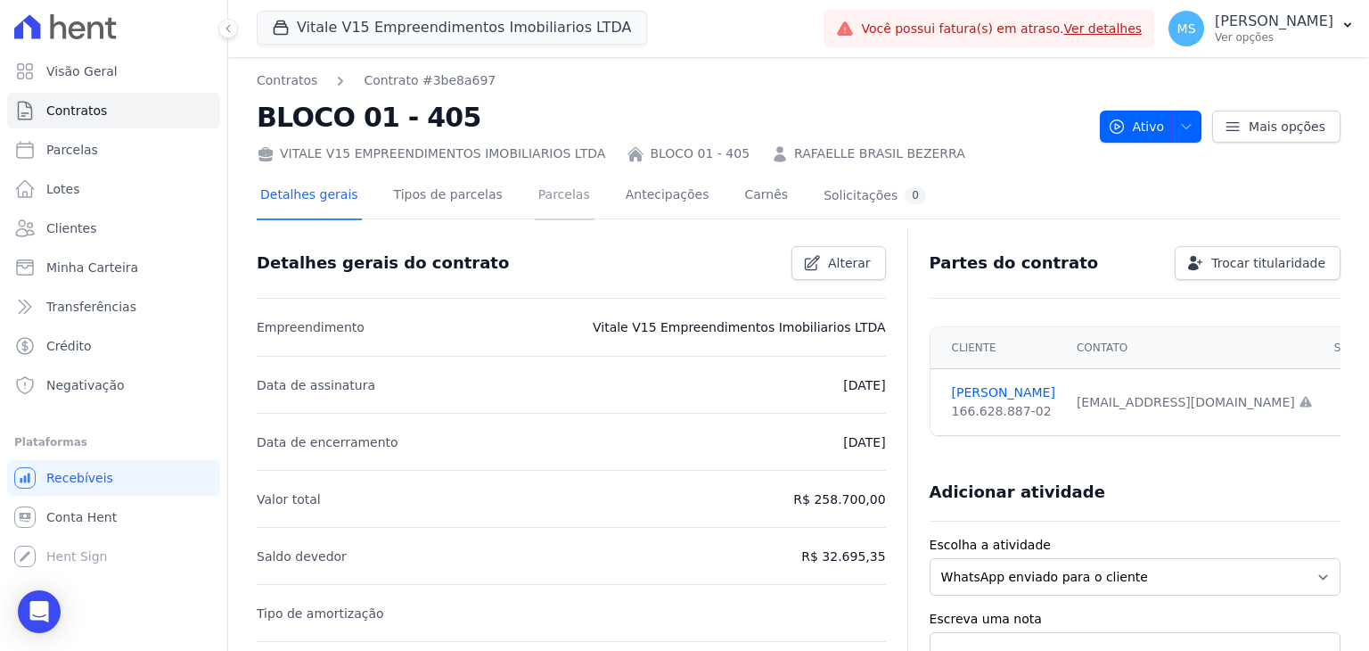
click at [535, 197] on link "Parcelas" at bounding box center [564, 196] width 59 height 47
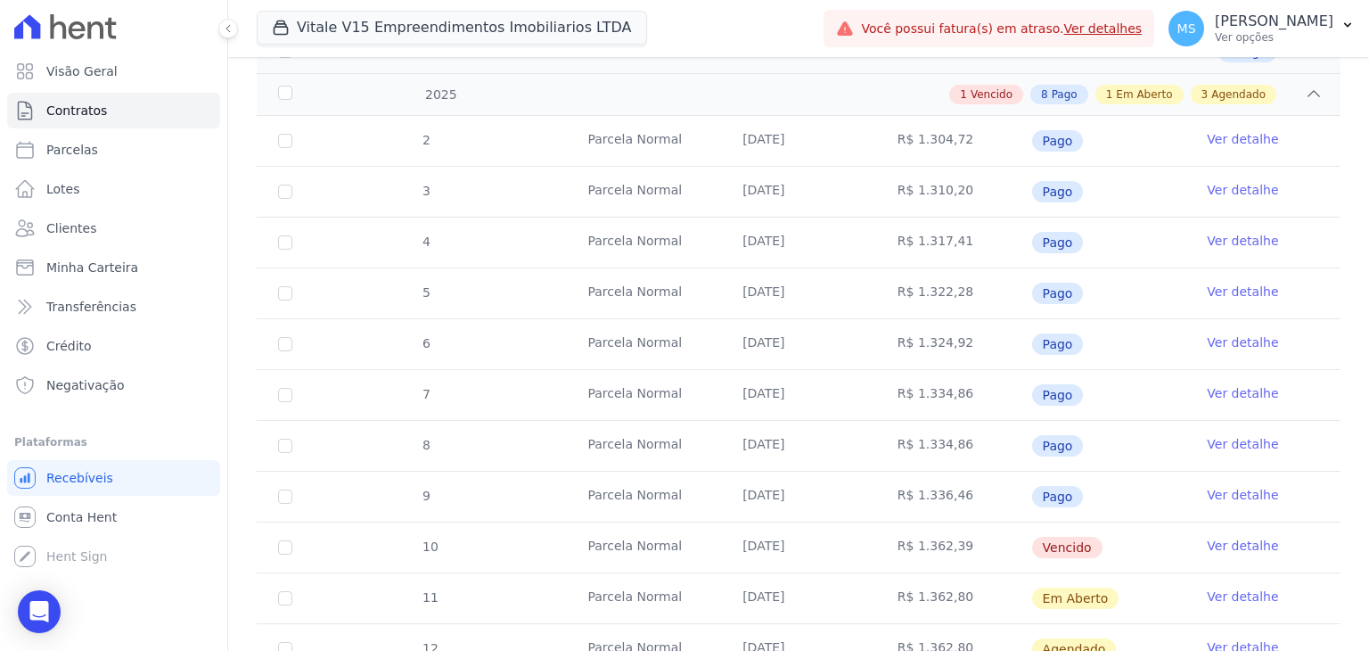
scroll to position [446, 0]
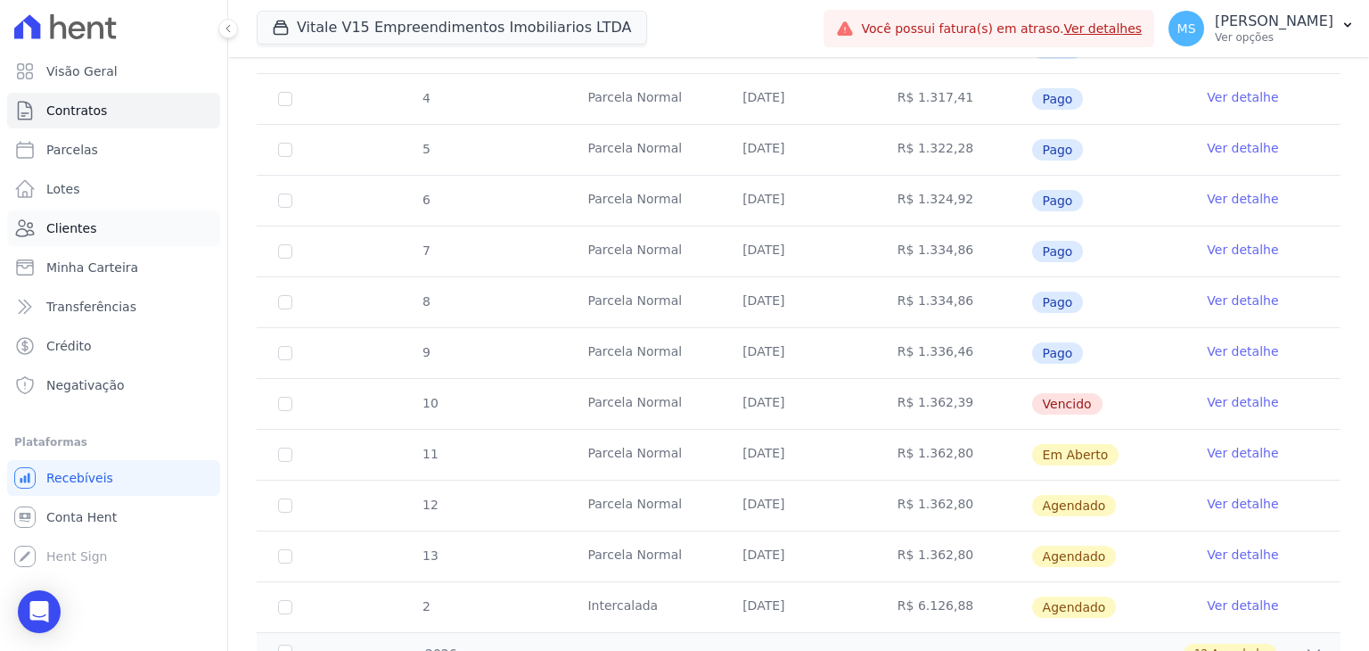
click at [64, 234] on span "Clientes" at bounding box center [71, 228] width 50 height 18
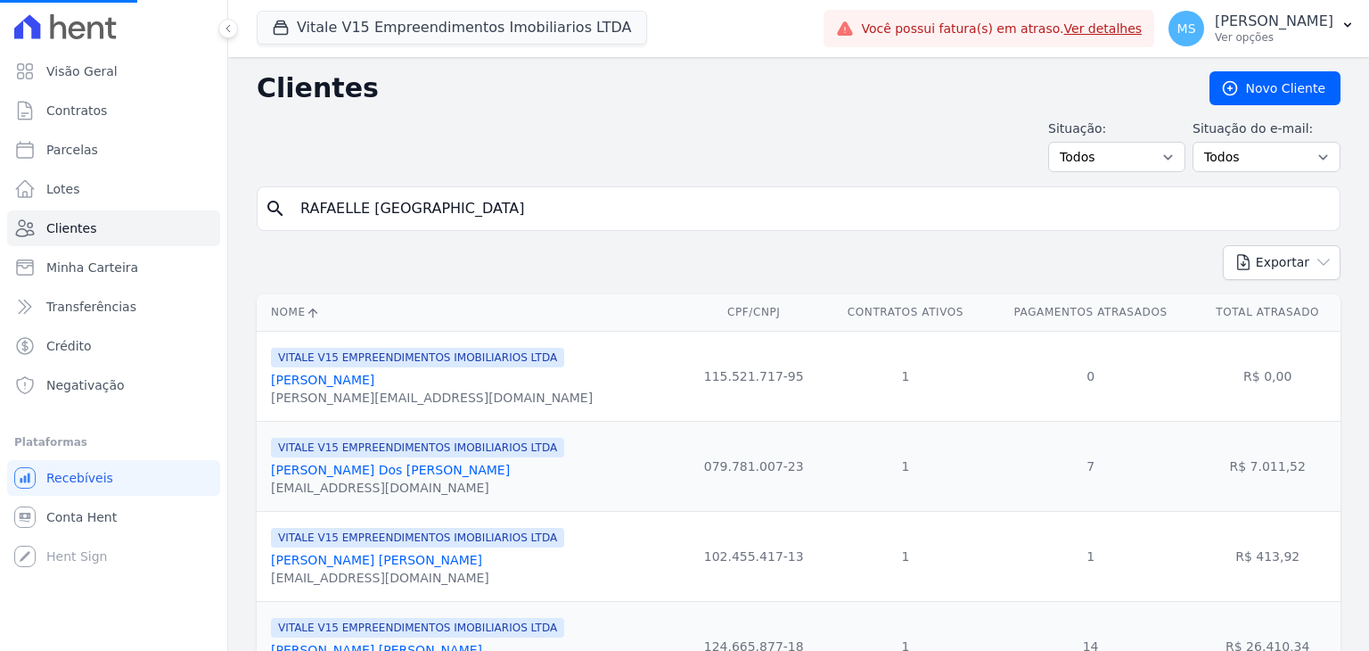
click at [427, 204] on input "RAFAELLE [GEOGRAPHIC_DATA]" at bounding box center [811, 209] width 1043 height 36
click at [427, 205] on input "search" at bounding box center [811, 209] width 1043 height 36
type input "ALAIR"
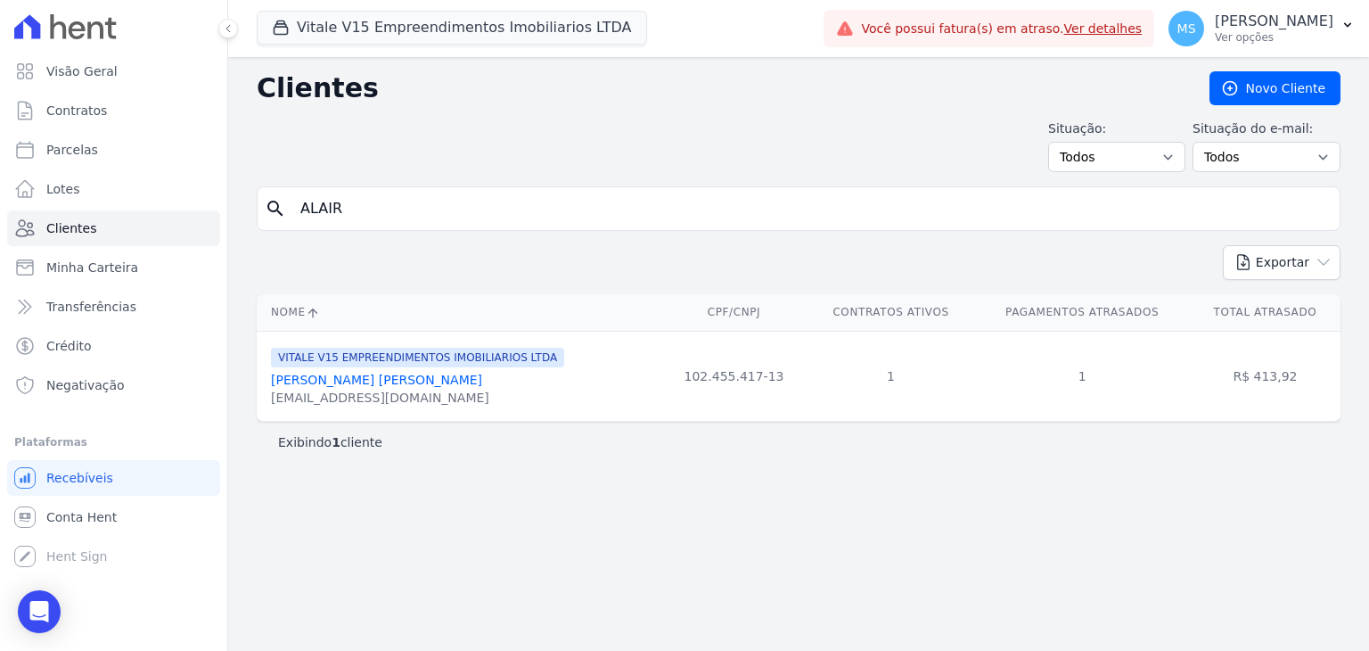
click at [398, 377] on link "[PERSON_NAME] [PERSON_NAME]" at bounding box center [376, 380] width 211 height 14
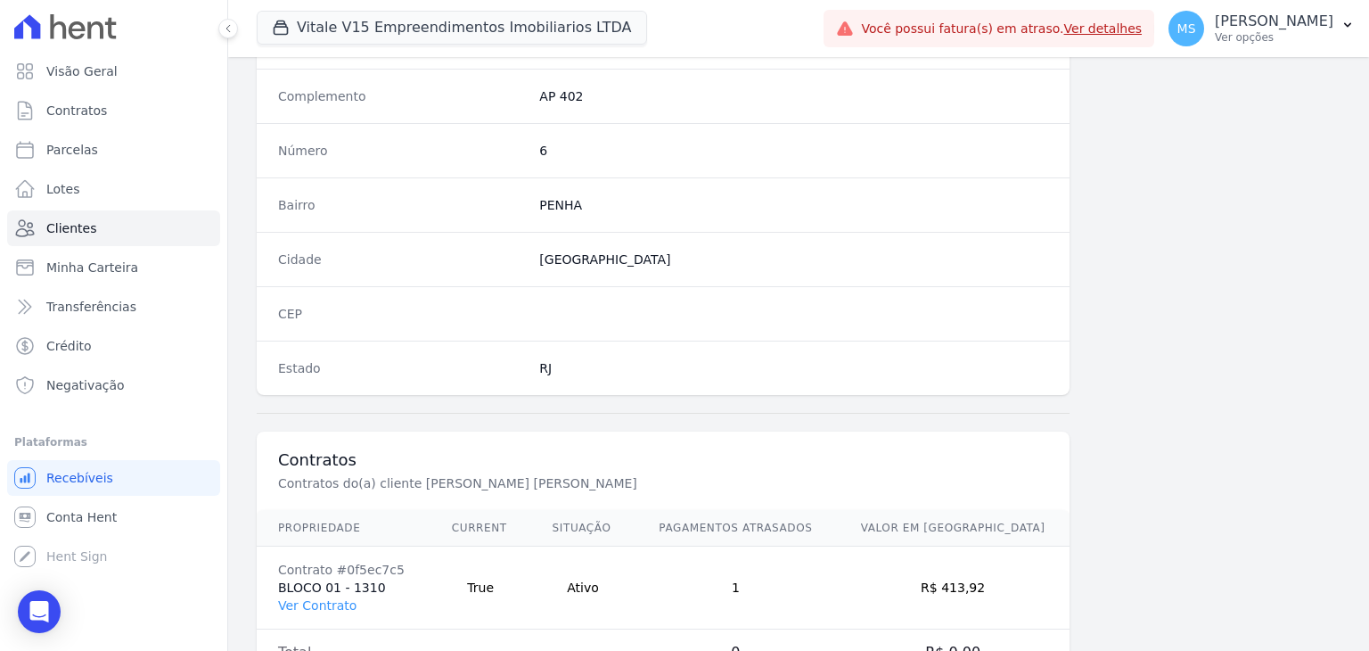
scroll to position [1012, 0]
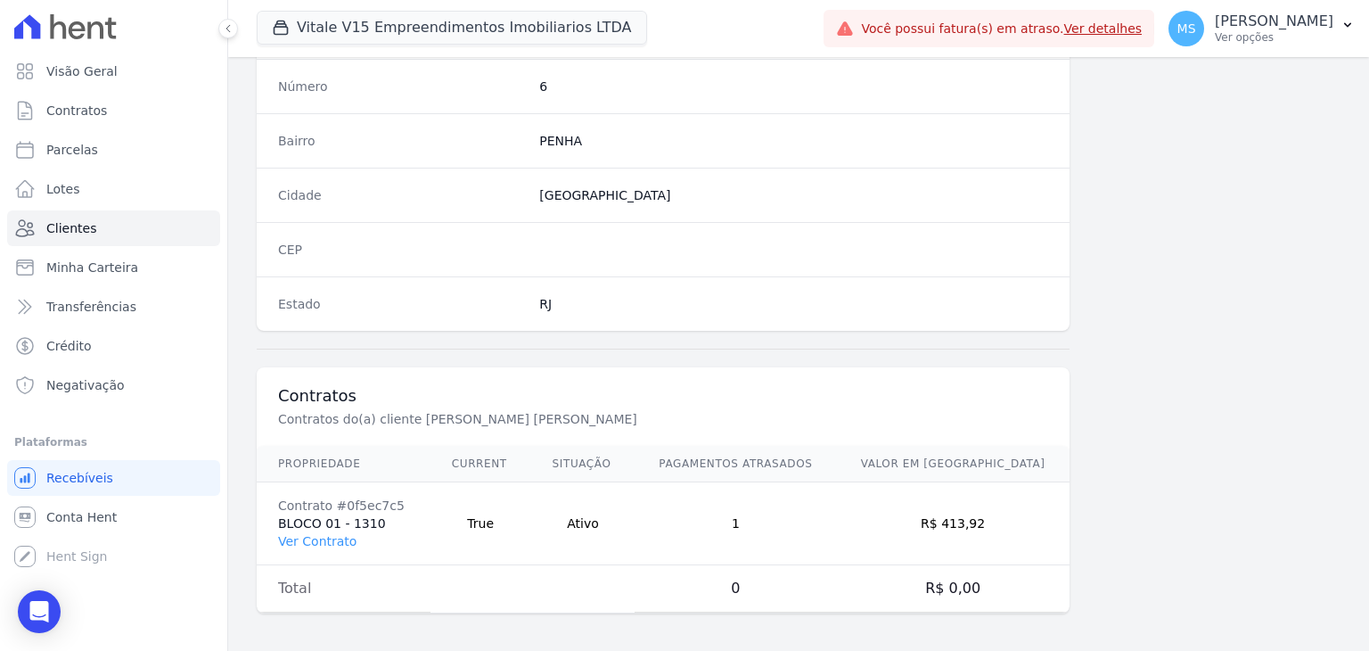
click at [317, 545] on td "Contrato #0f5ec7c5 BLOCO 01 - 1310 Ver Contrato" at bounding box center [344, 523] width 174 height 83
click at [314, 536] on link "Ver Contrato" at bounding box center [317, 541] width 78 height 14
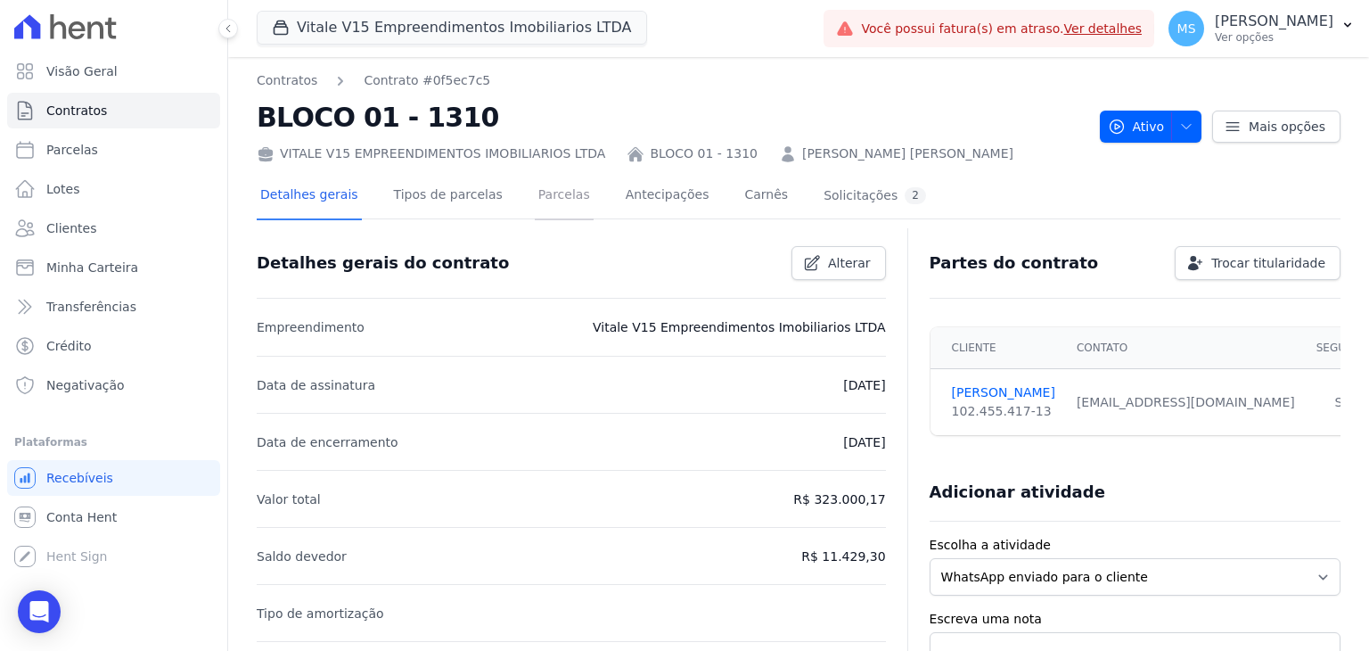
click at [544, 196] on link "Parcelas" at bounding box center [564, 196] width 59 height 47
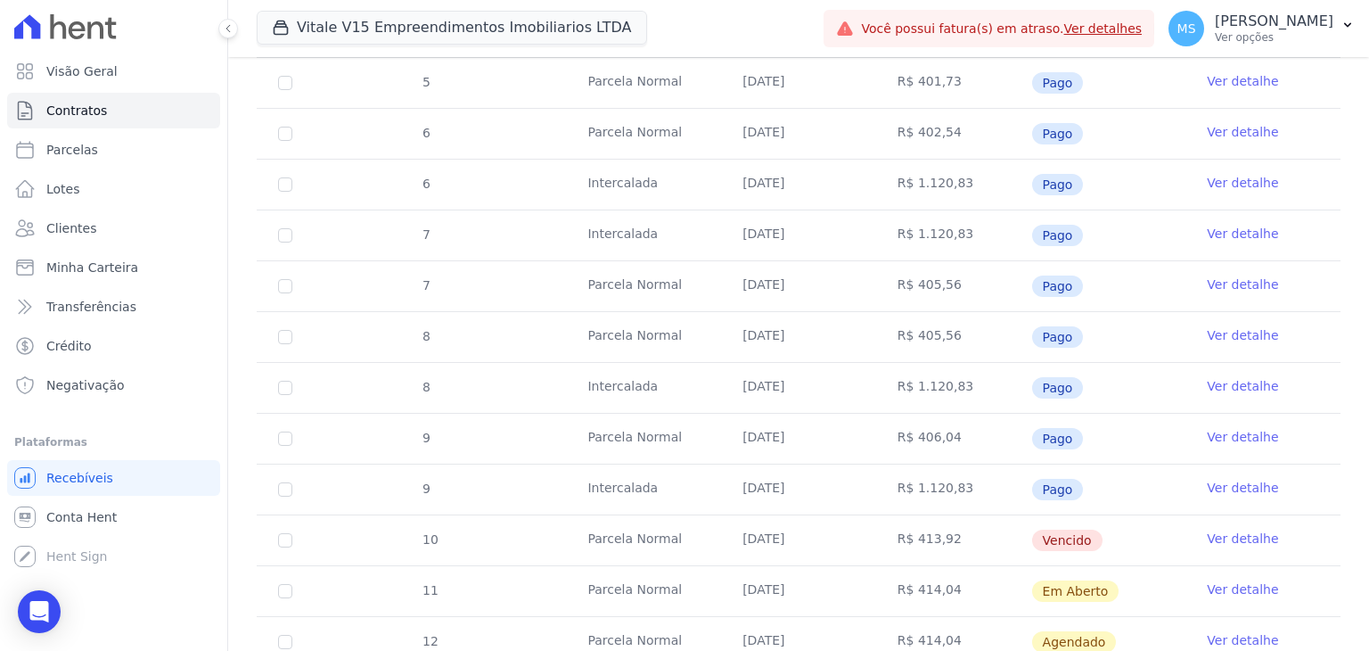
scroll to position [891, 0]
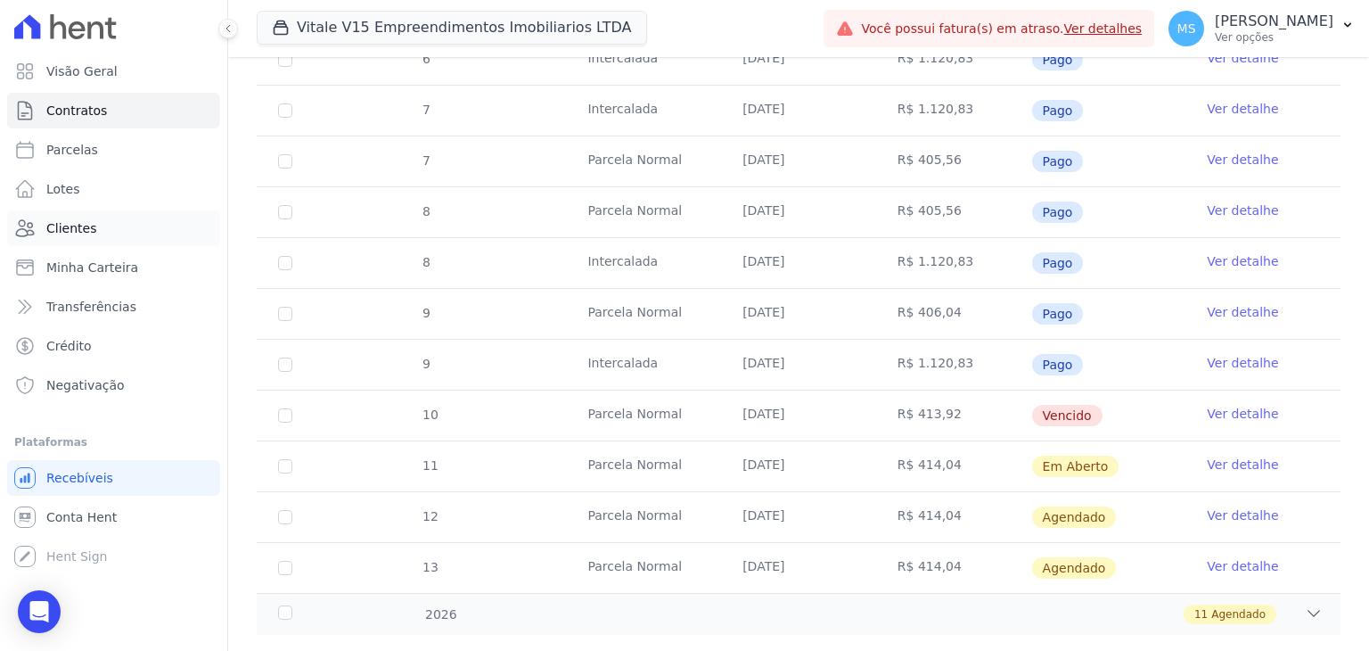
click at [64, 226] on span "Clientes" at bounding box center [71, 228] width 50 height 18
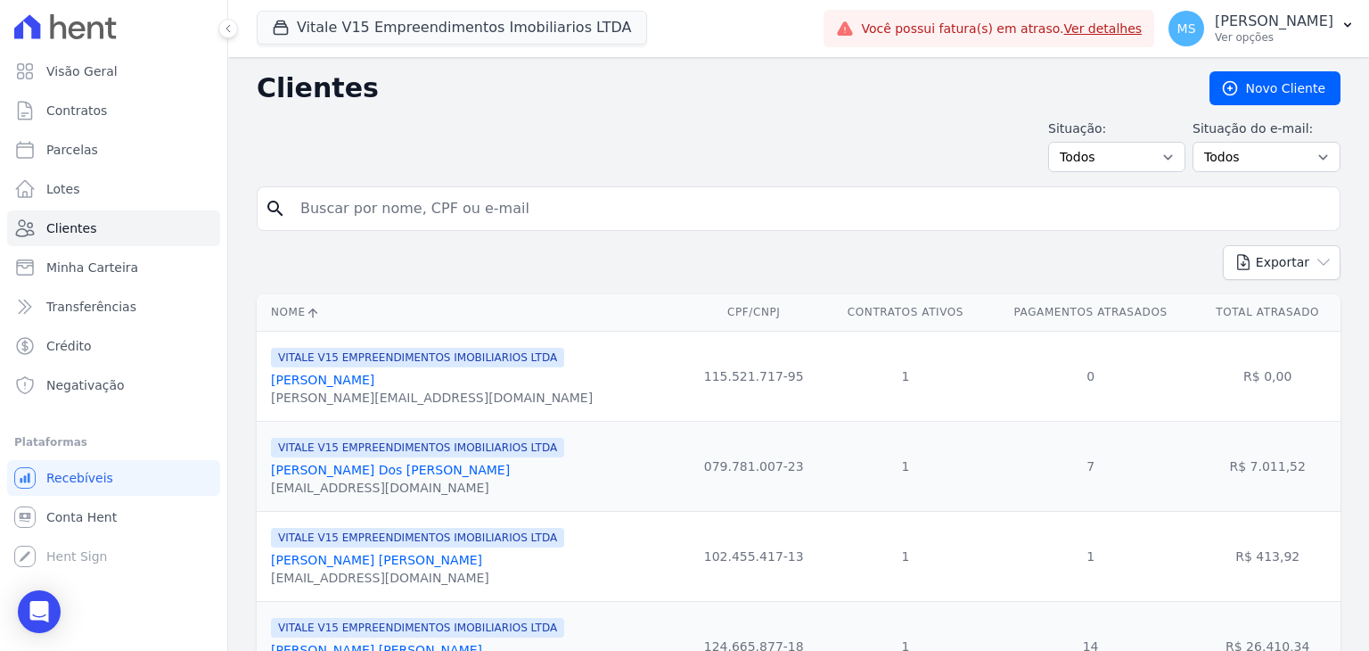
click at [357, 200] on input "search" at bounding box center [811, 209] width 1043 height 36
type input "[PERSON_NAME]"
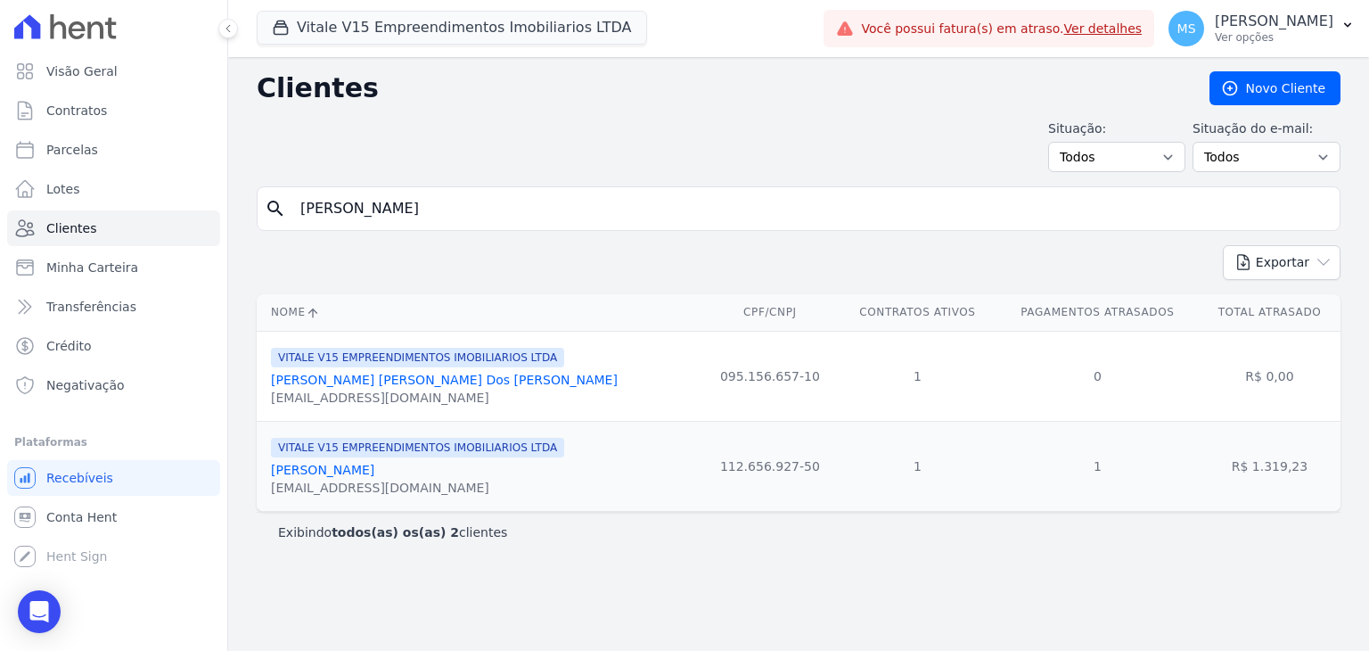
click at [374, 466] on link "[PERSON_NAME]" at bounding box center [322, 470] width 103 height 14
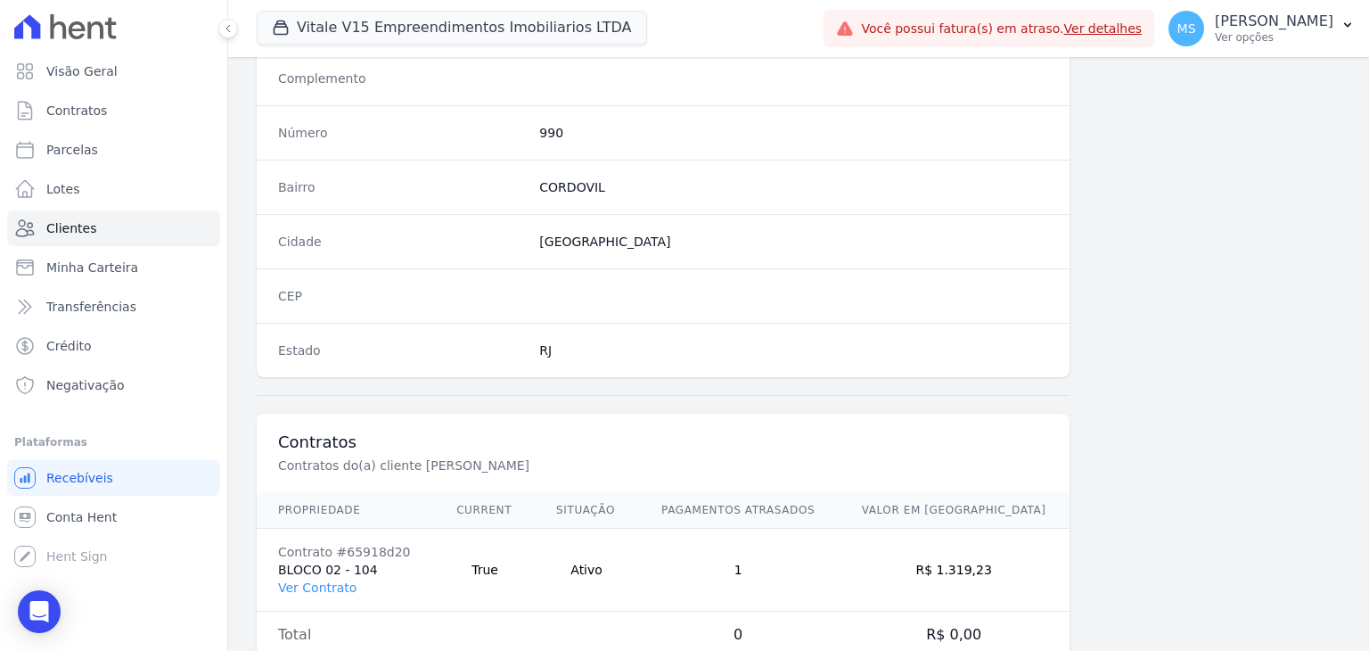
scroll to position [980, 0]
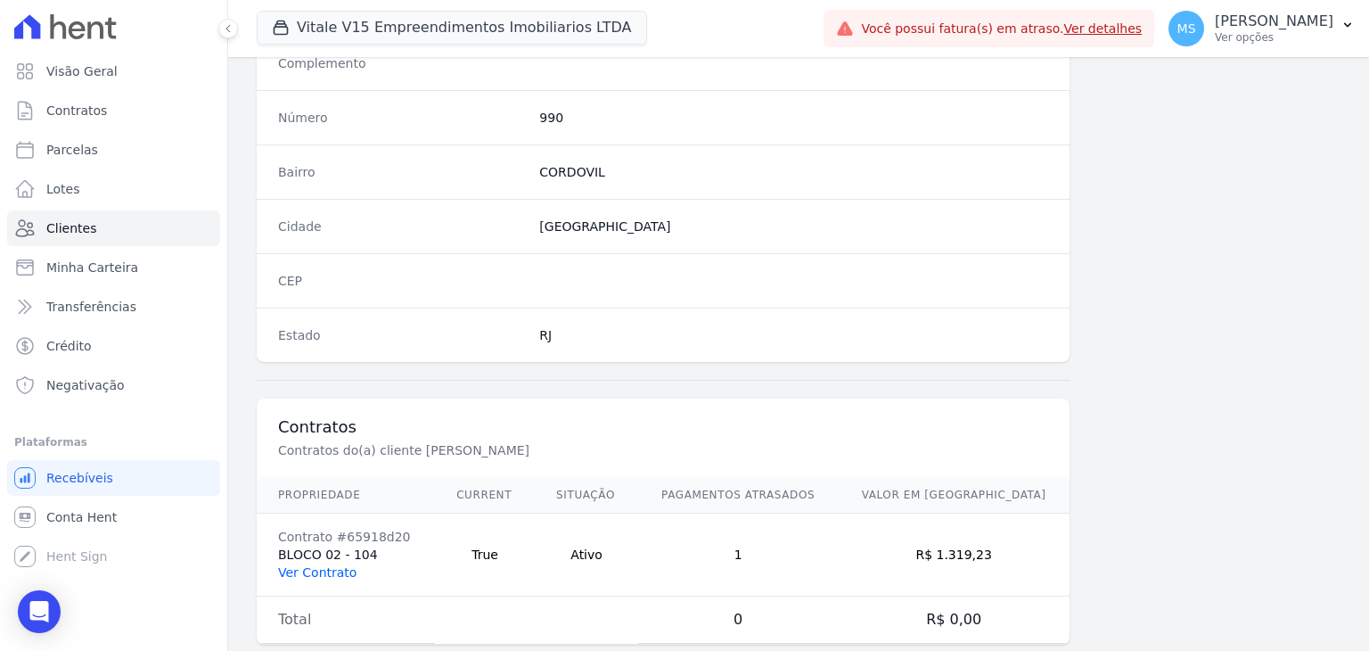
click at [314, 568] on link "Ver Contrato" at bounding box center [317, 572] width 78 height 14
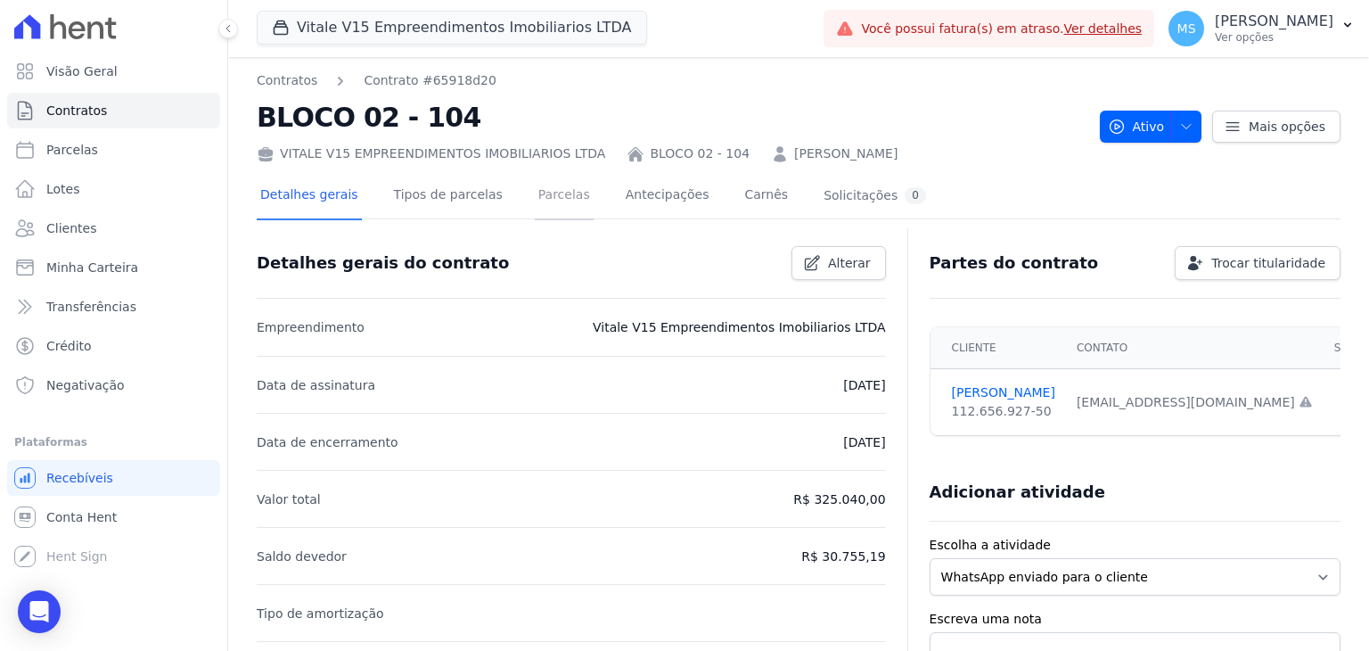
click at [535, 192] on link "Parcelas" at bounding box center [564, 196] width 59 height 47
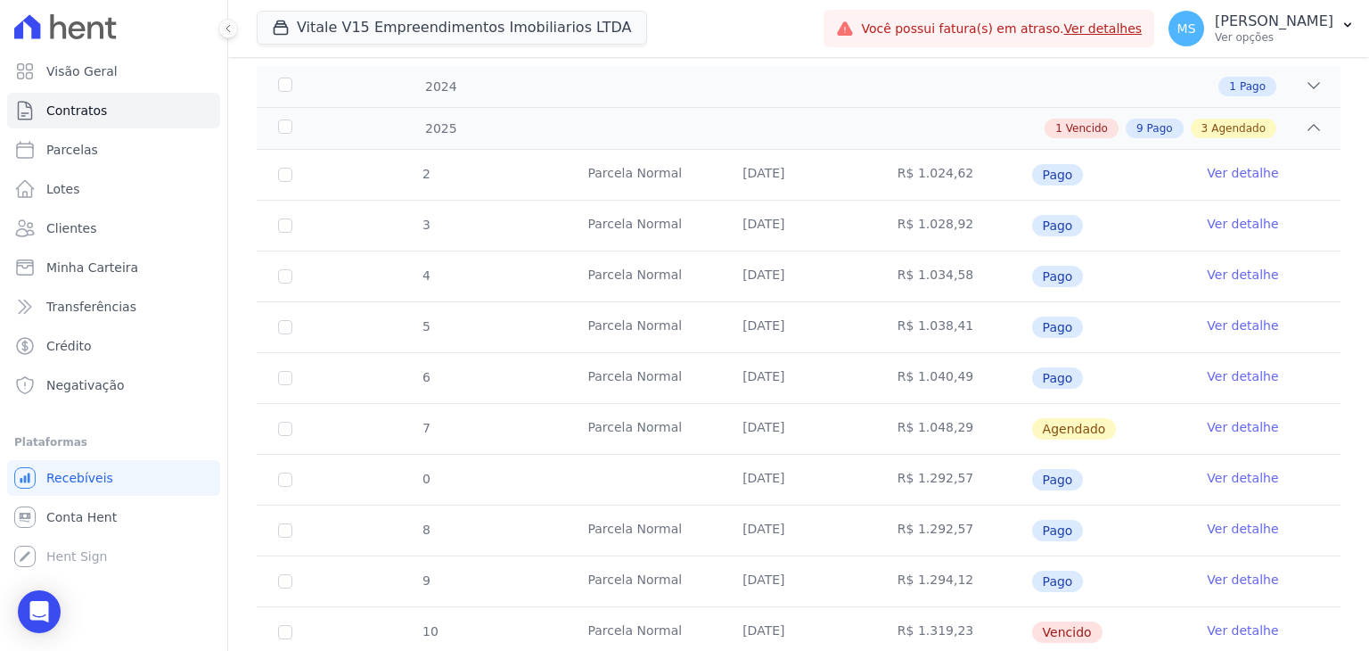
scroll to position [535, 0]
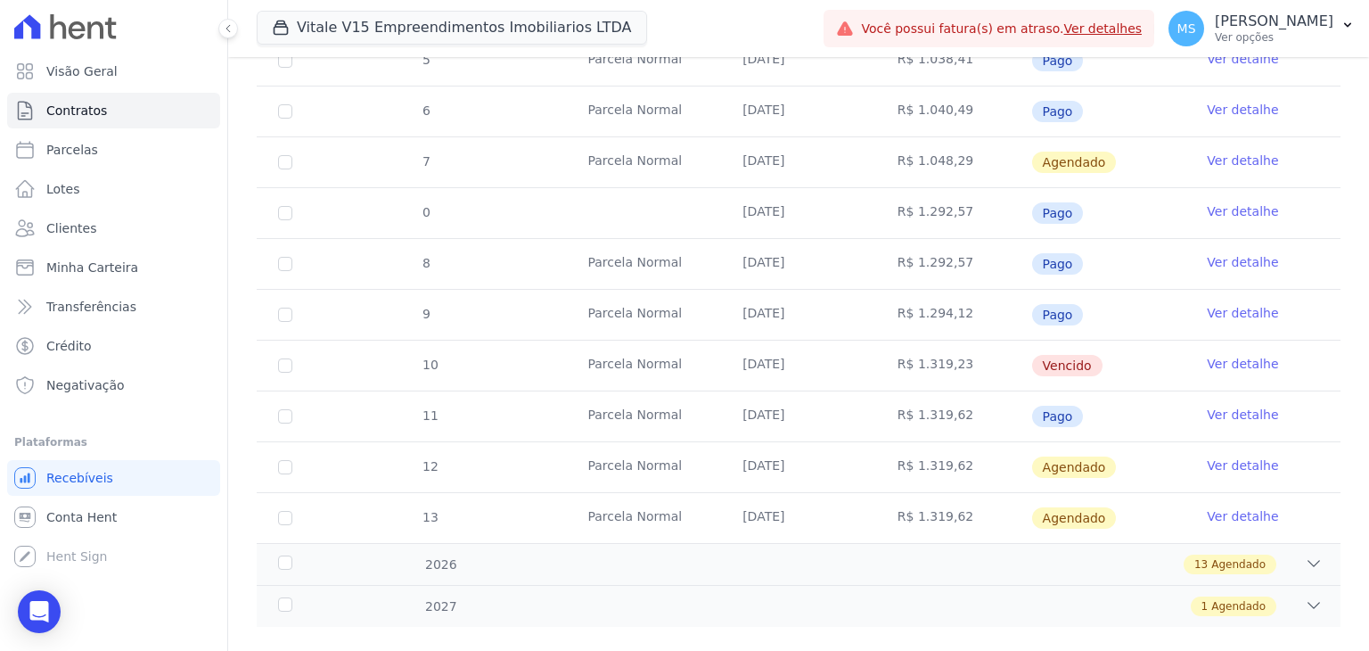
click at [729, 409] on td "[DATE]" at bounding box center [798, 416] width 155 height 50
click at [81, 229] on span "Clientes" at bounding box center [71, 228] width 50 height 18
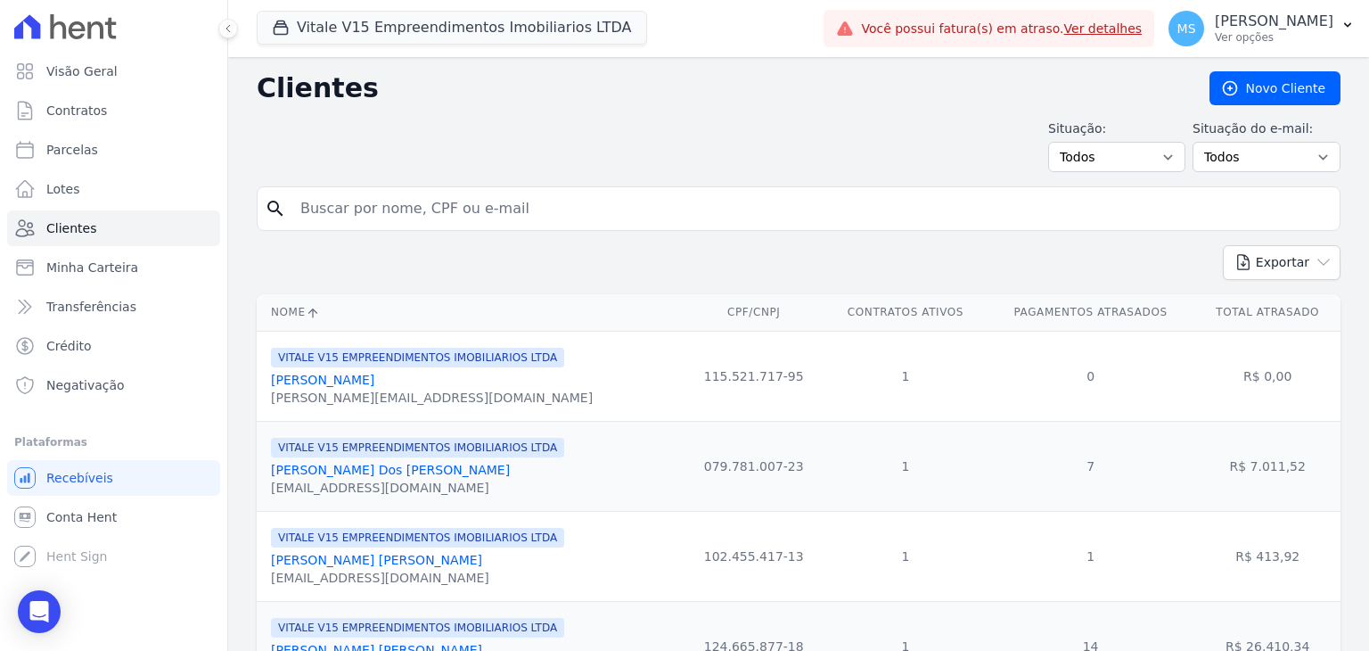
click at [377, 211] on input "search" at bounding box center [811, 209] width 1043 height 36
type input "[PERSON_NAME]"
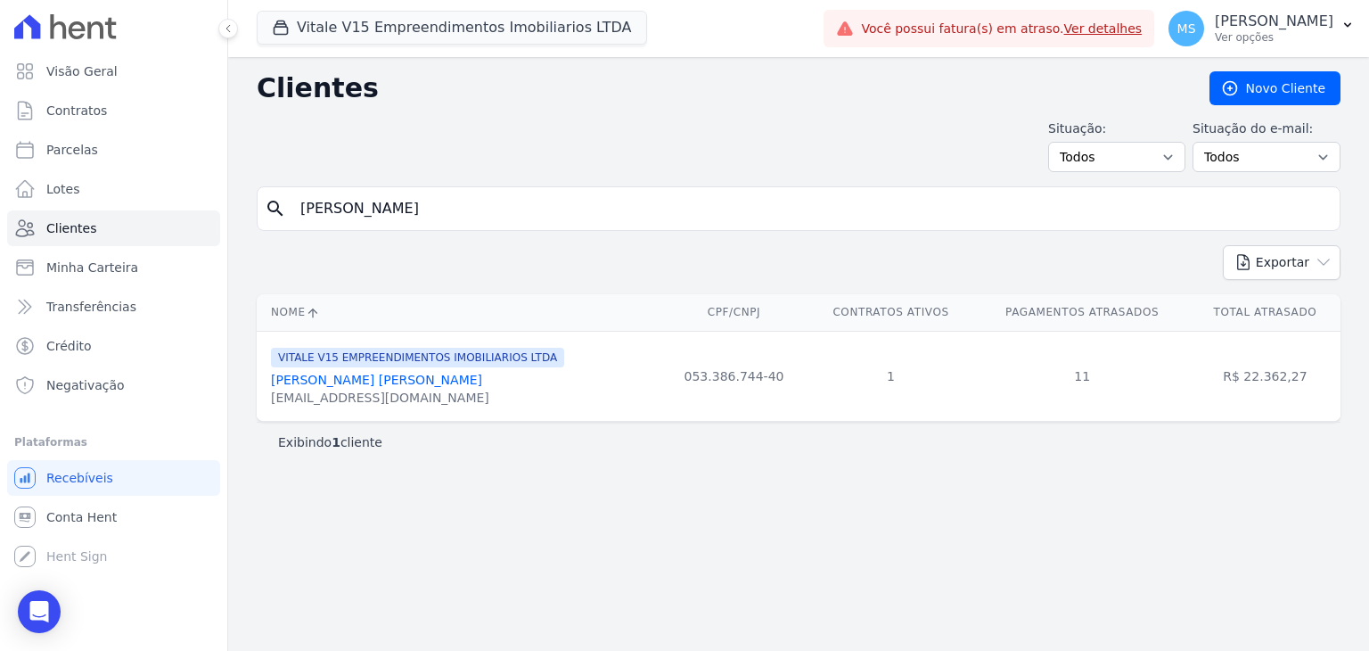
click at [310, 379] on link "[PERSON_NAME] [PERSON_NAME]" at bounding box center [376, 380] width 211 height 14
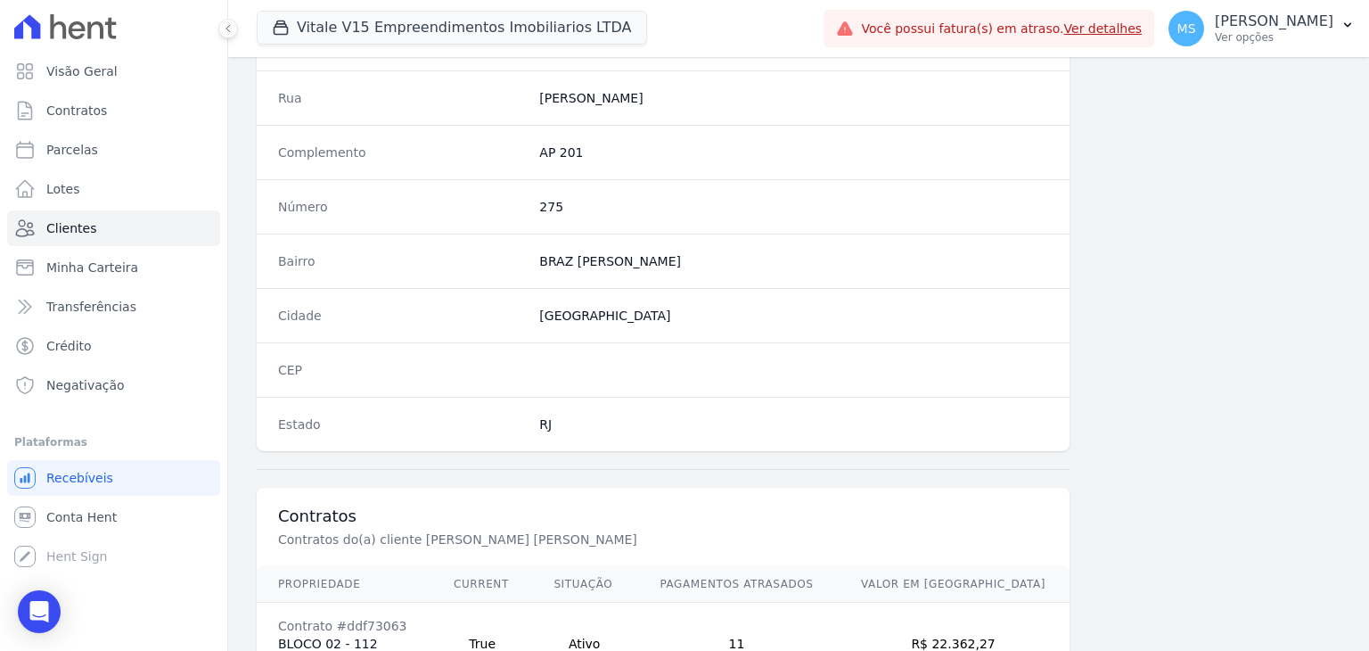
scroll to position [1012, 0]
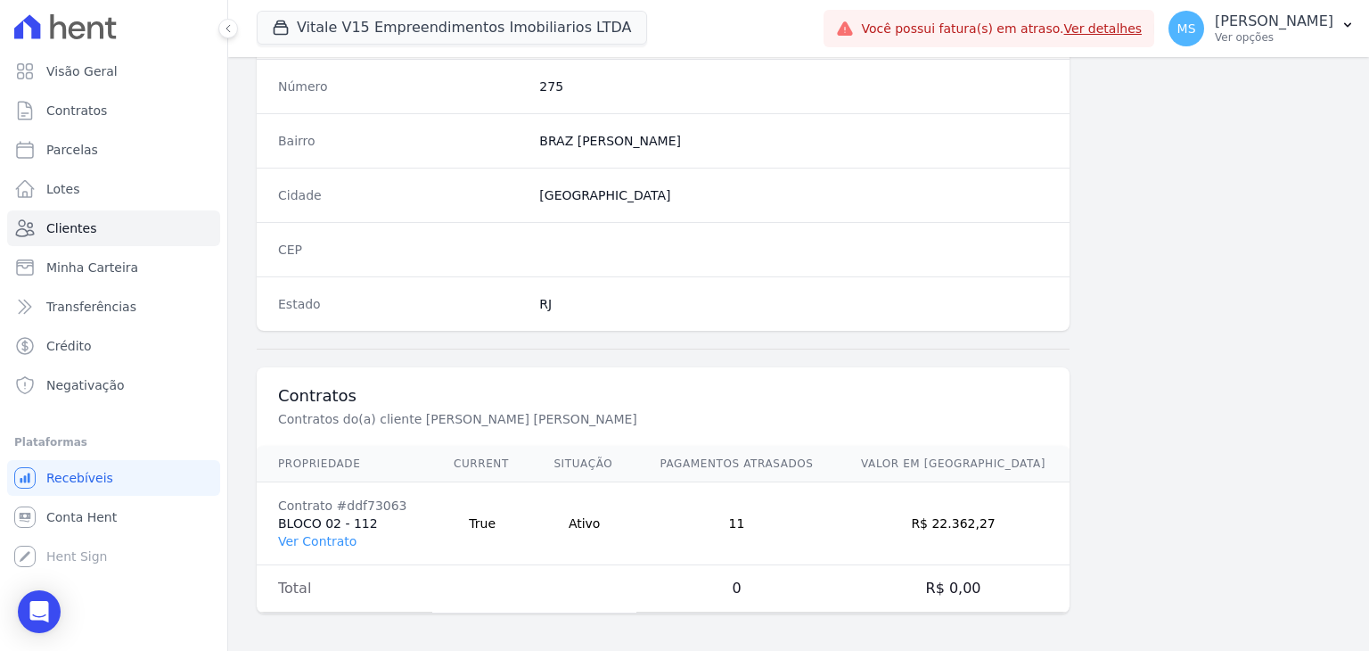
click at [330, 545] on td "Contrato #ddf73063 BLOCO 02 - 112 Ver Contrato" at bounding box center [345, 523] width 176 height 83
click at [323, 537] on link "Ver Contrato" at bounding box center [317, 541] width 78 height 14
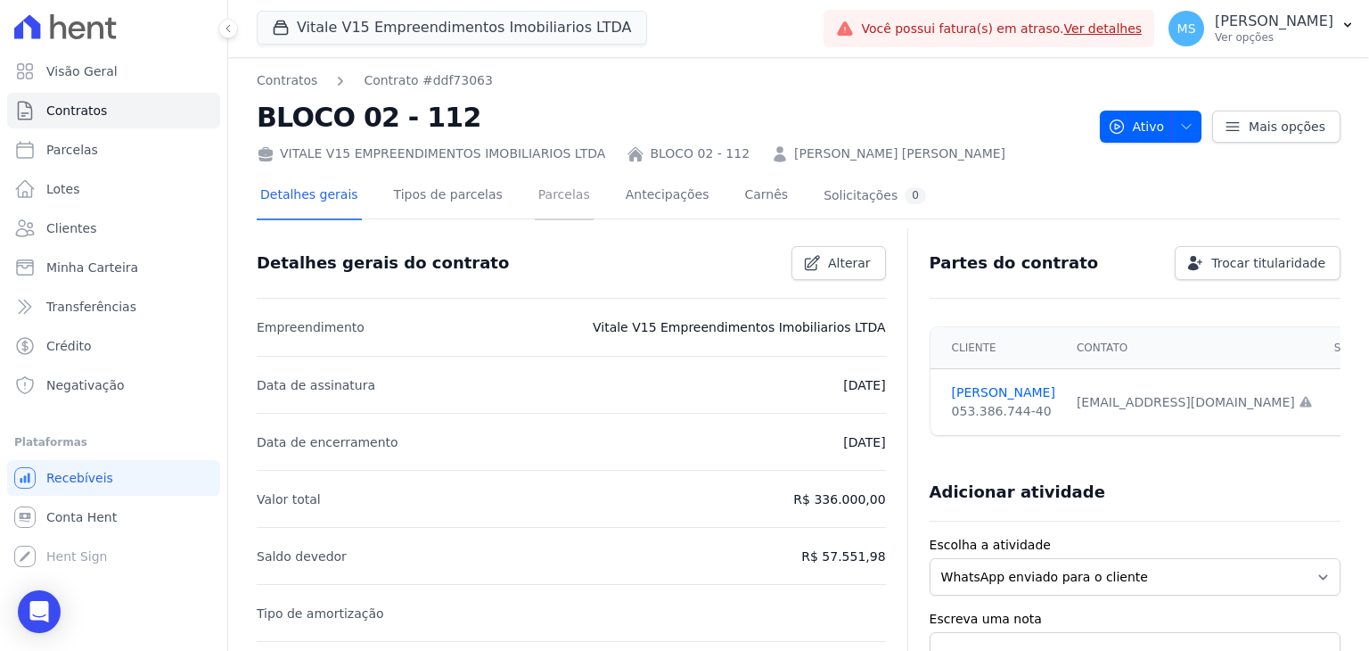
click at [545, 197] on link "Parcelas" at bounding box center [564, 196] width 59 height 47
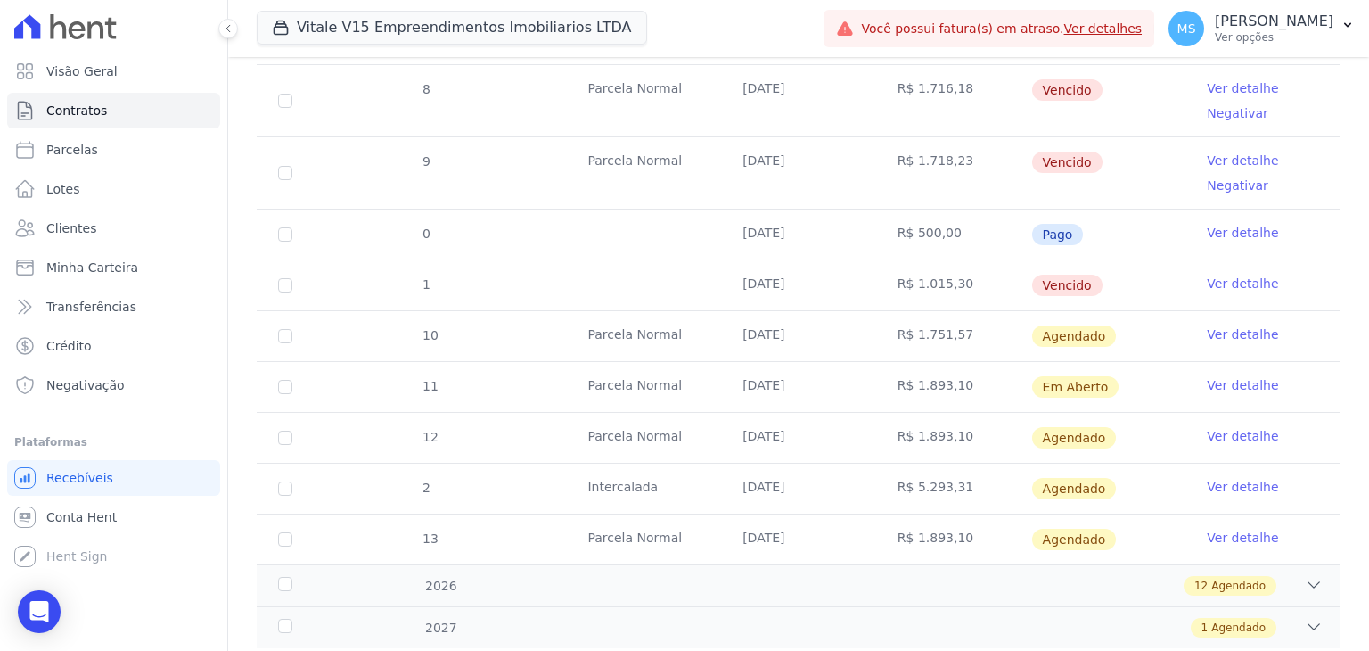
scroll to position [1072, 0]
